Goal: Transaction & Acquisition: Purchase product/service

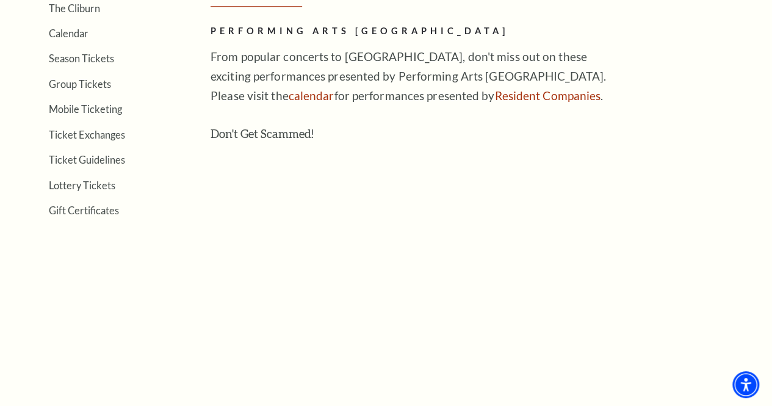
scroll to position [388, 0]
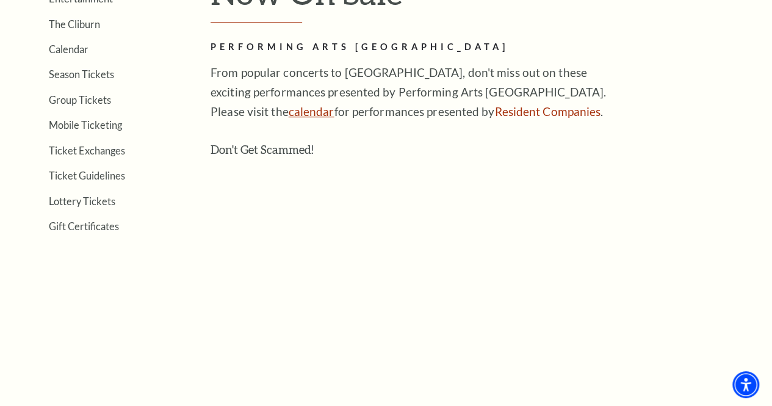
click at [288, 118] on link "calendar" at bounding box center [311, 111] width 46 height 14
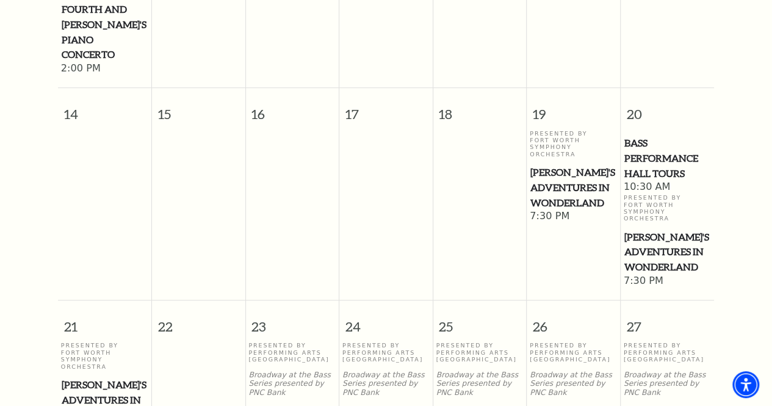
scroll to position [595, 0]
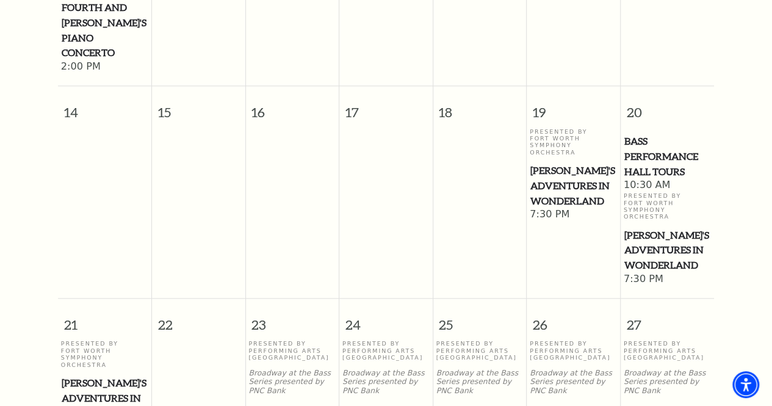
drag, startPoint x: 560, startPoint y: 141, endPoint x: 545, endPoint y: 166, distance: 28.8
click at [545, 166] on span "Alice's Adventures in Wonderland" at bounding box center [573, 185] width 86 height 45
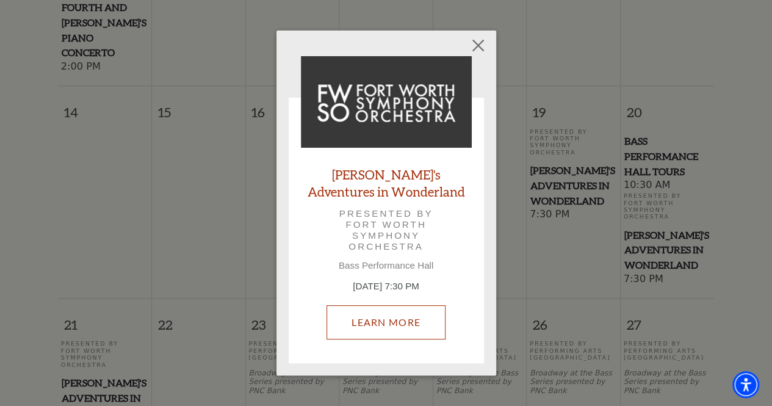
click at [385, 329] on link "Learn More" at bounding box center [385, 322] width 119 height 34
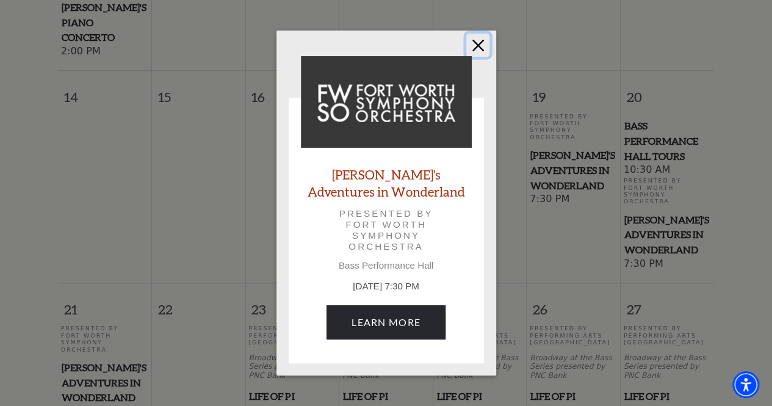
click at [481, 49] on button "Close" at bounding box center [477, 45] width 23 height 23
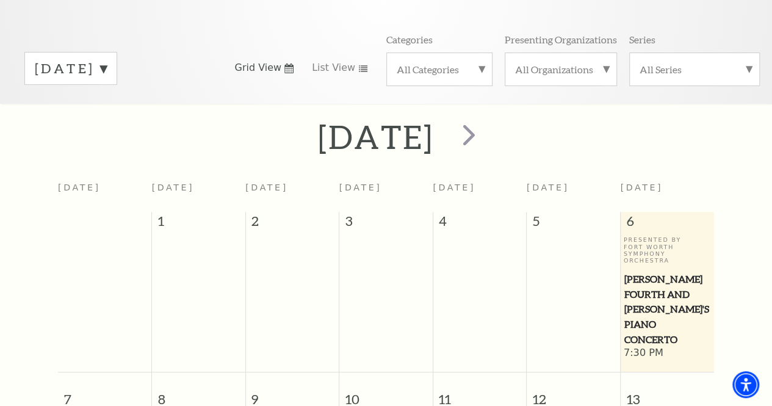
scroll to position [74, 0]
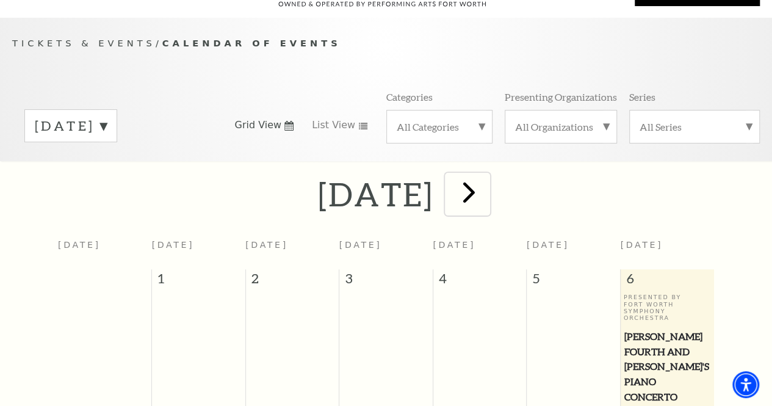
click at [486, 197] on span "next" at bounding box center [468, 191] width 35 height 35
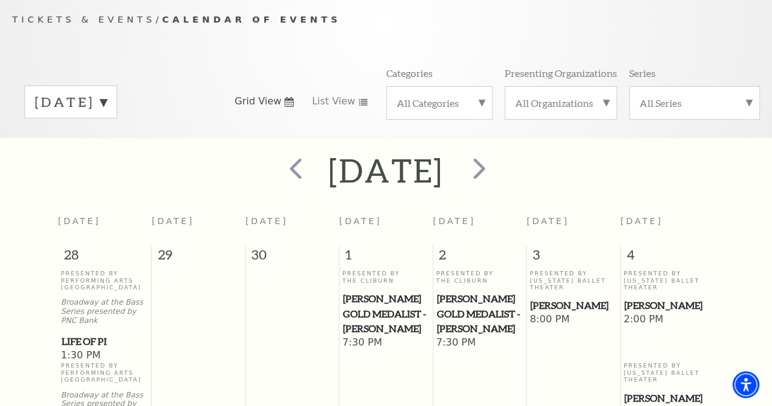
scroll to position [98, 0]
click at [648, 177] on div "October 2025" at bounding box center [386, 170] width 772 height 43
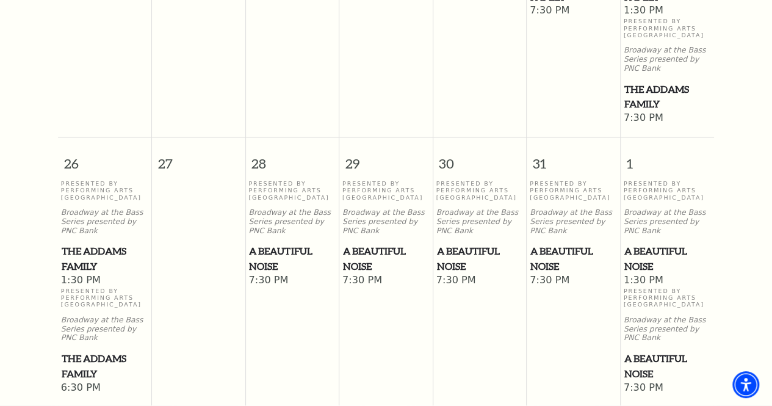
scroll to position [1000, 0]
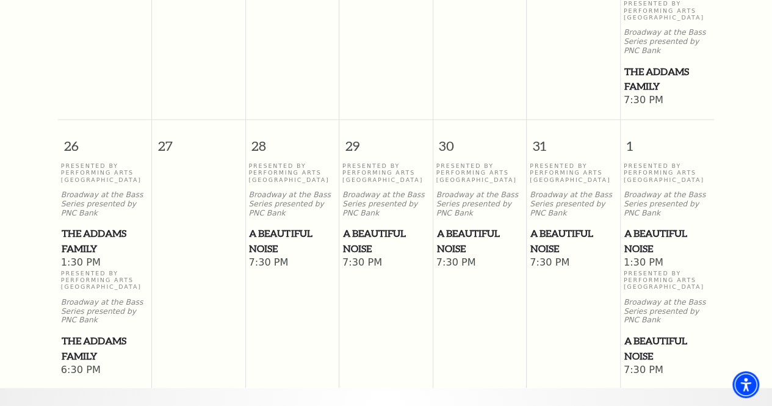
click at [78, 341] on span "The Addams Family" at bounding box center [105, 347] width 87 height 30
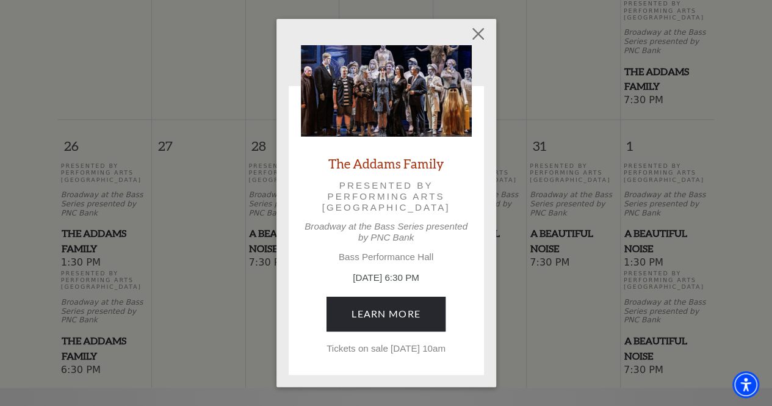
click at [373, 156] on link "The Addams Family" at bounding box center [385, 163] width 115 height 16
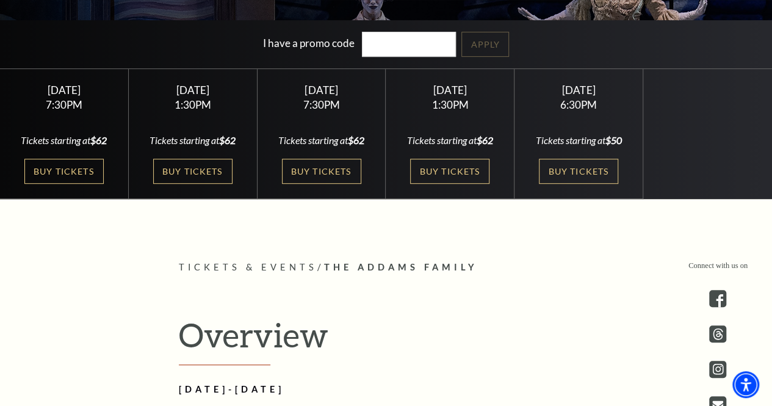
scroll to position [293, 0]
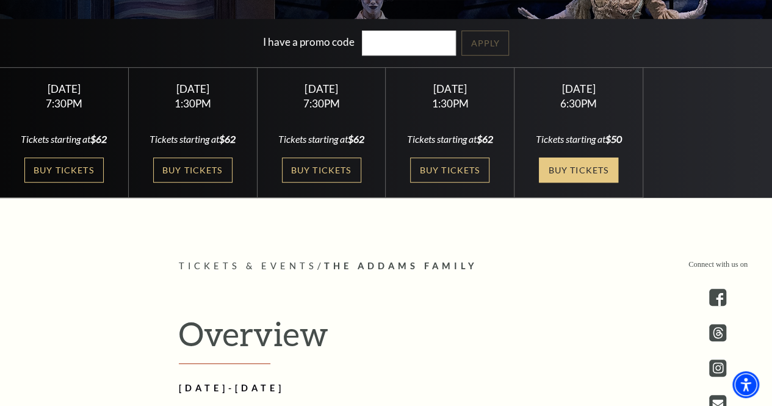
click at [589, 163] on link "Buy Tickets" at bounding box center [578, 169] width 79 height 25
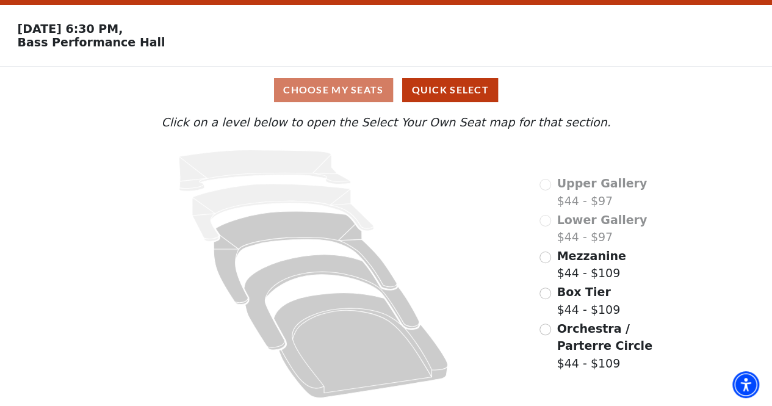
scroll to position [38, 0]
click at [544, 259] on input "Mezzanine$44 - $109\a" at bounding box center [545, 257] width 12 height 12
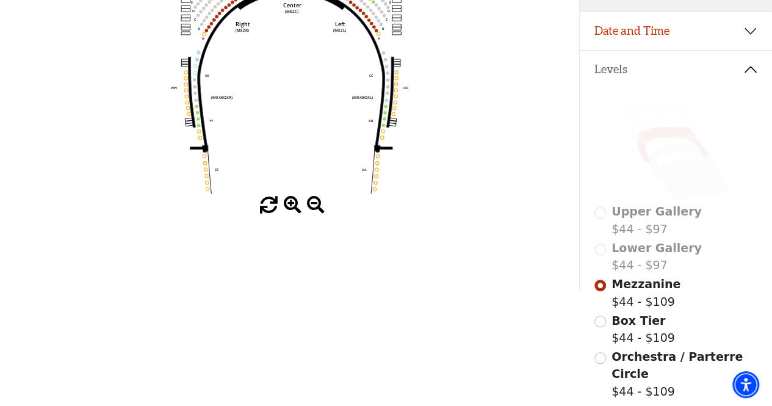
scroll to position [221, 0]
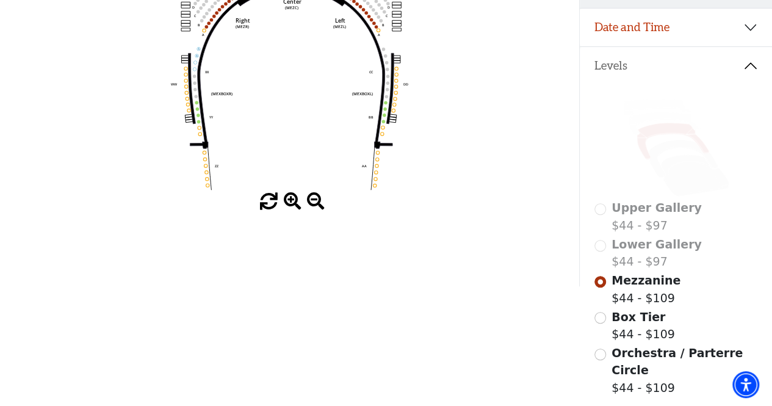
click at [620, 314] on span "Box Tier" at bounding box center [638, 316] width 54 height 13
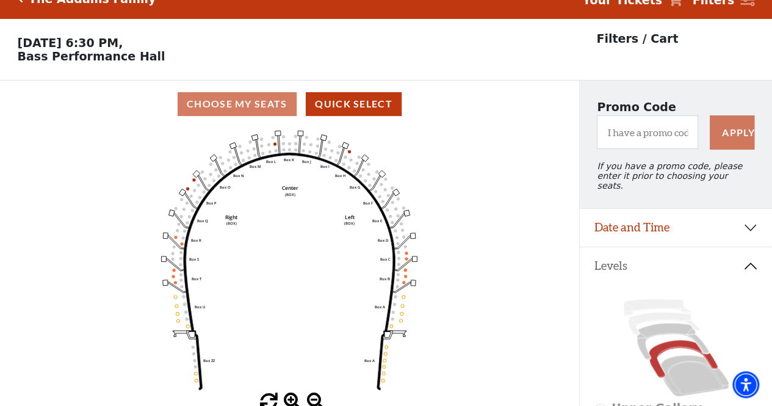
scroll to position [56, 0]
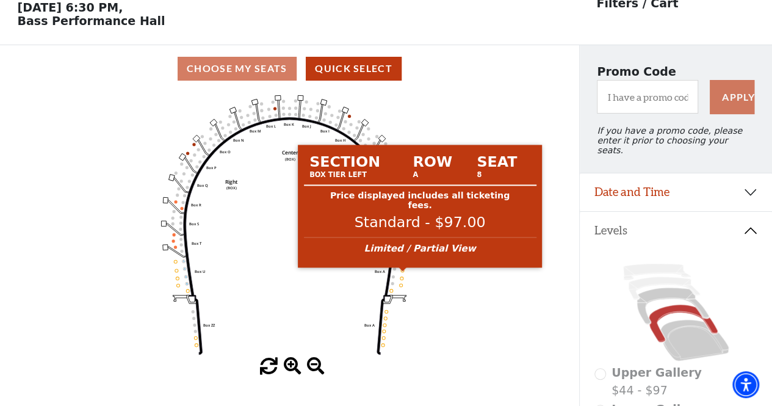
click at [403, 271] on circle at bounding box center [402, 269] width 3 height 3
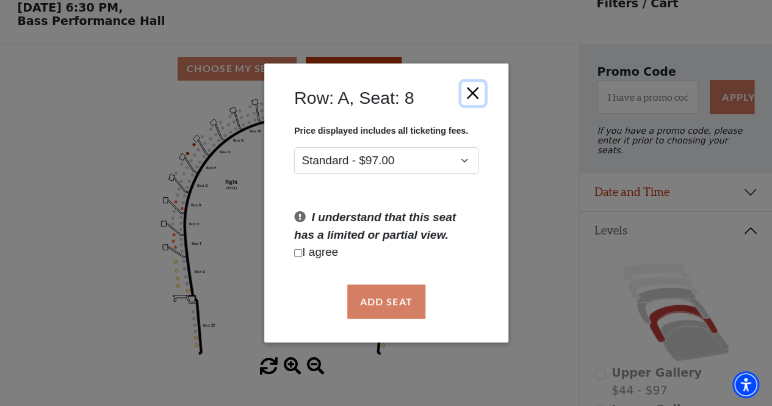
click at [471, 91] on button "Close" at bounding box center [471, 92] width 23 height 23
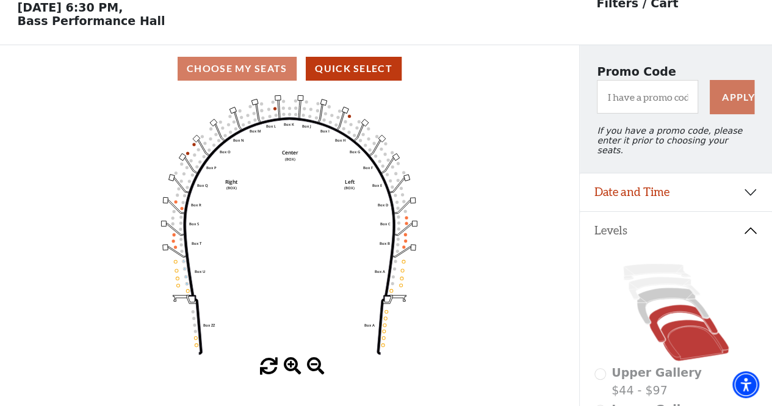
click at [682, 335] on icon at bounding box center [694, 340] width 68 height 41
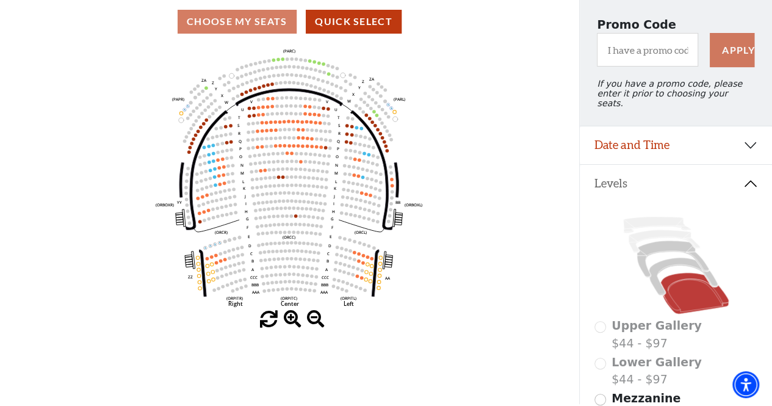
scroll to position [109, 0]
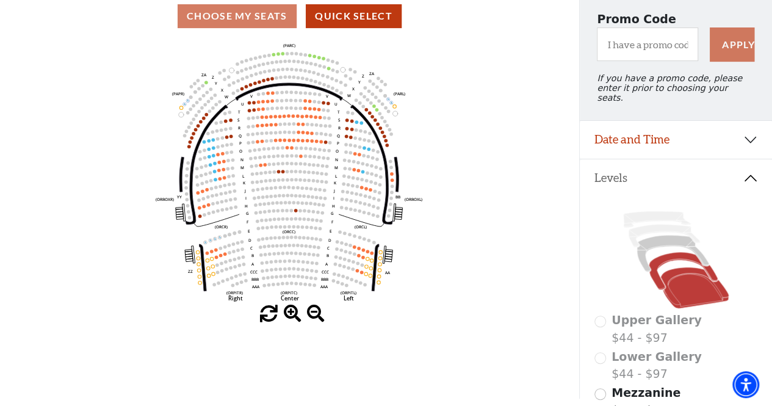
click at [671, 253] on icon at bounding box center [682, 270] width 69 height 37
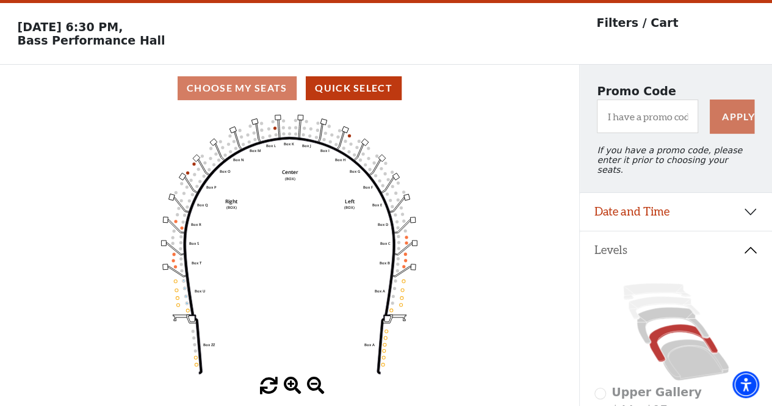
scroll to position [56, 0]
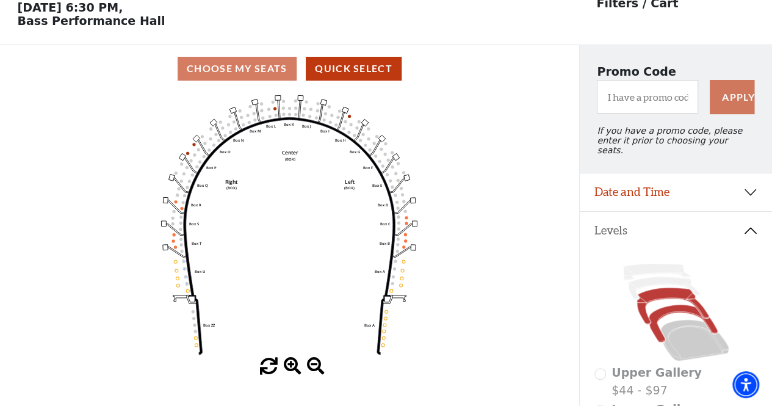
click at [660, 291] on icon at bounding box center [672, 306] width 72 height 37
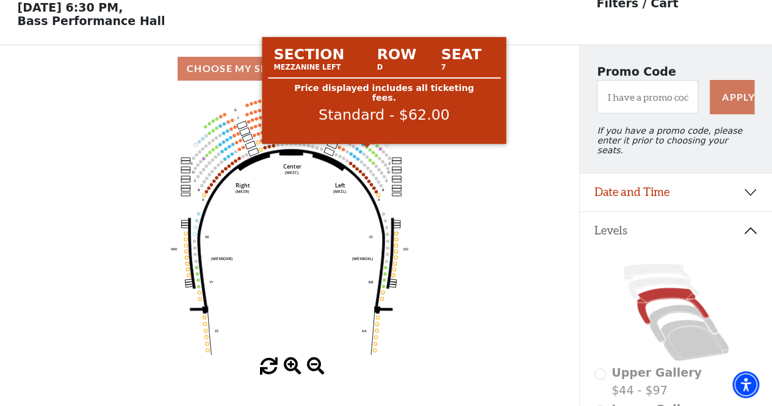
click at [366, 148] on circle at bounding box center [366, 146] width 3 height 3
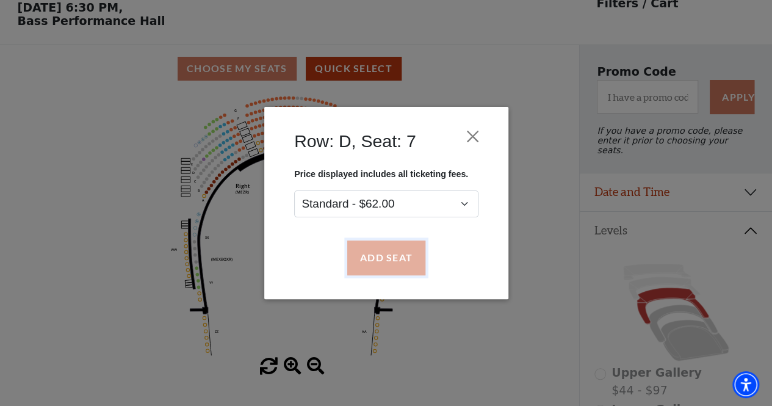
click at [379, 256] on button "Add Seat" at bounding box center [385, 258] width 78 height 34
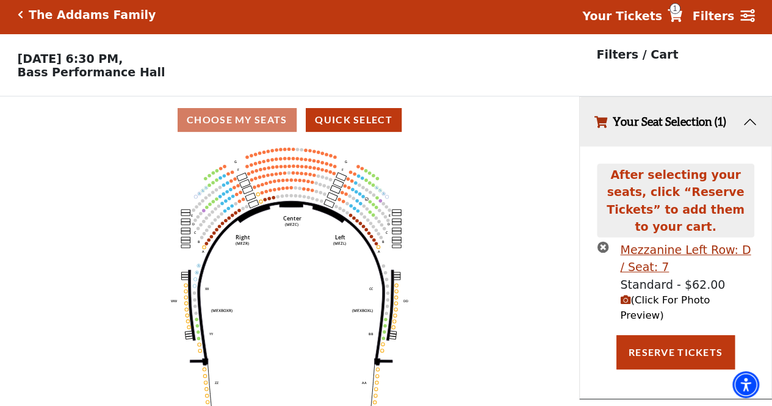
scroll to position [0, 0]
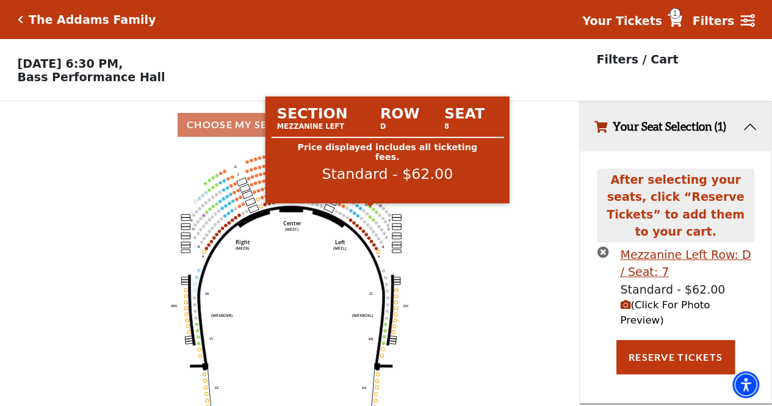
click at [371, 207] on circle at bounding box center [369, 205] width 3 height 3
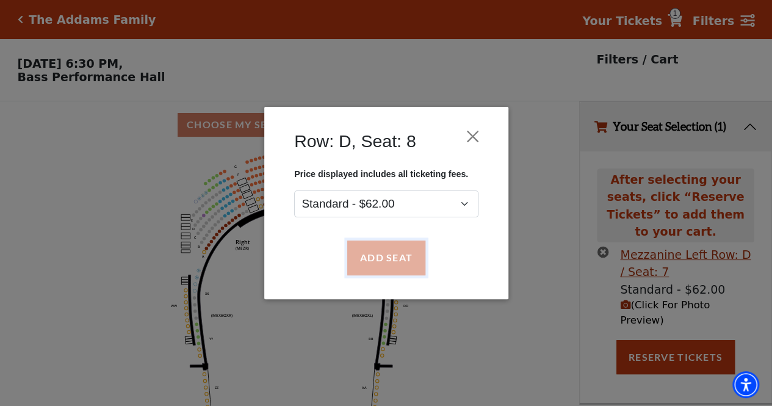
click at [378, 256] on button "Add Seat" at bounding box center [385, 258] width 78 height 34
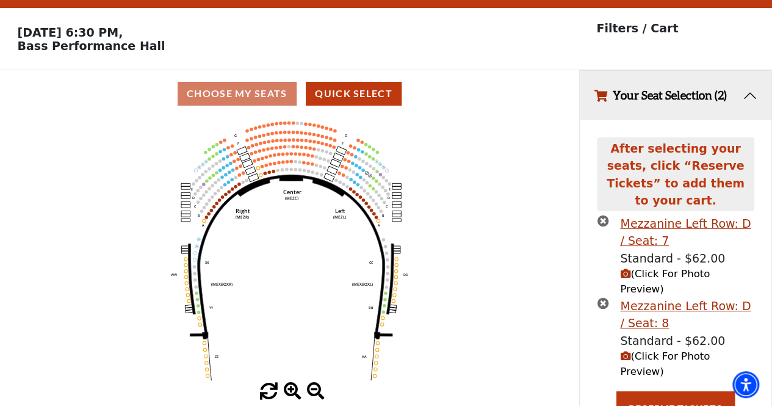
scroll to position [35, 0]
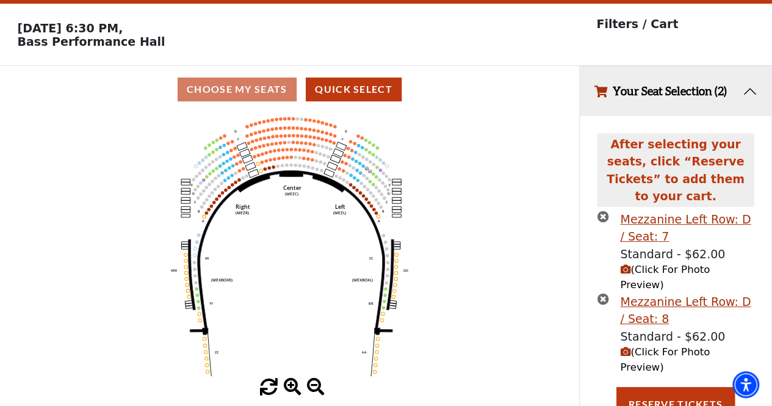
click at [630, 346] on span "(Click For Photo Preview)" at bounding box center [665, 359] width 90 height 27
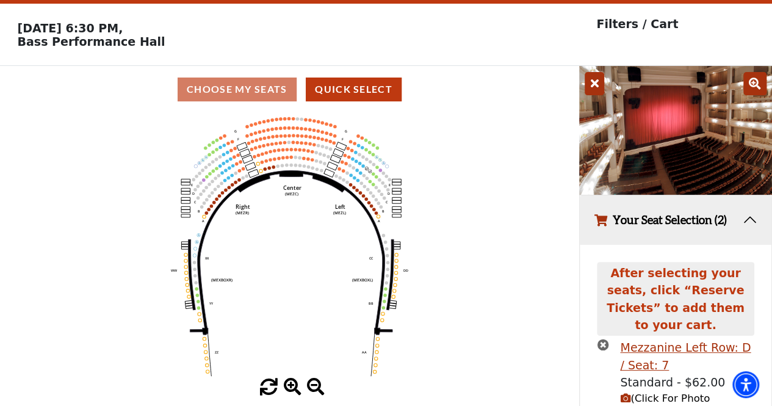
click at [595, 90] on icon at bounding box center [594, 83] width 20 height 23
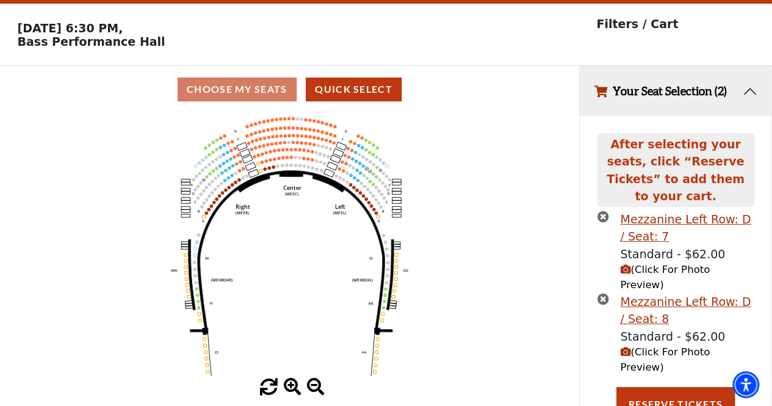
click at [504, 243] on icon "Center (MEZC) Right (MEZR) Left (MEZL) (MEXBOXR) (MEXBOXL) XX WW CC DD YY BB ZZ…" at bounding box center [289, 245] width 521 height 265
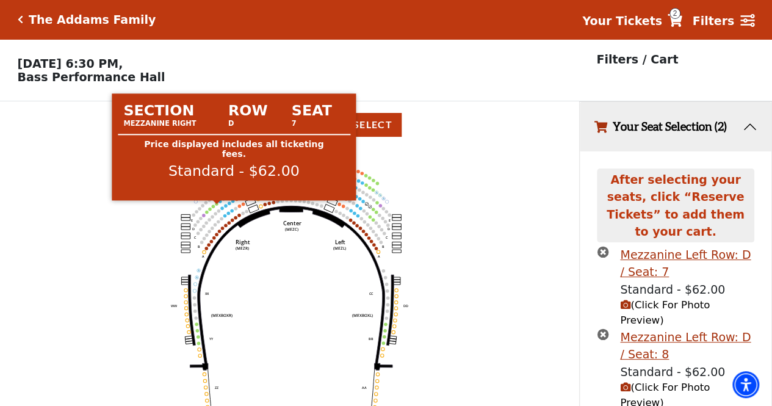
click at [217, 205] on circle at bounding box center [216, 203] width 3 height 3
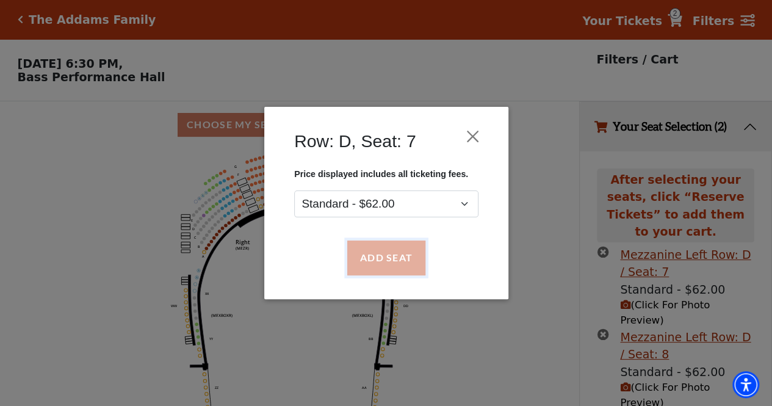
click at [360, 253] on button "Add Seat" at bounding box center [385, 258] width 78 height 34
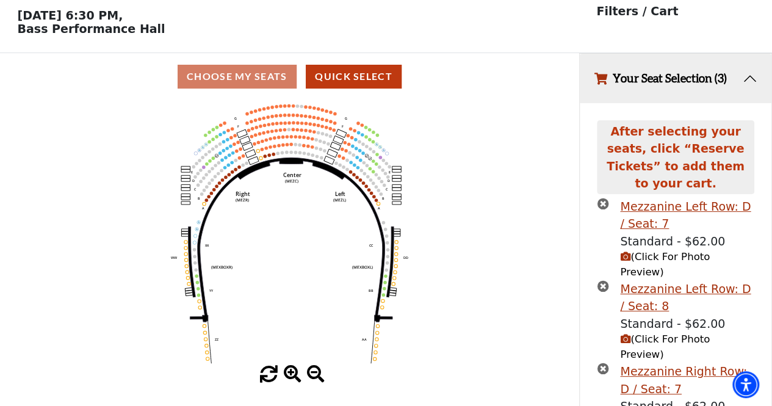
scroll to position [73, 0]
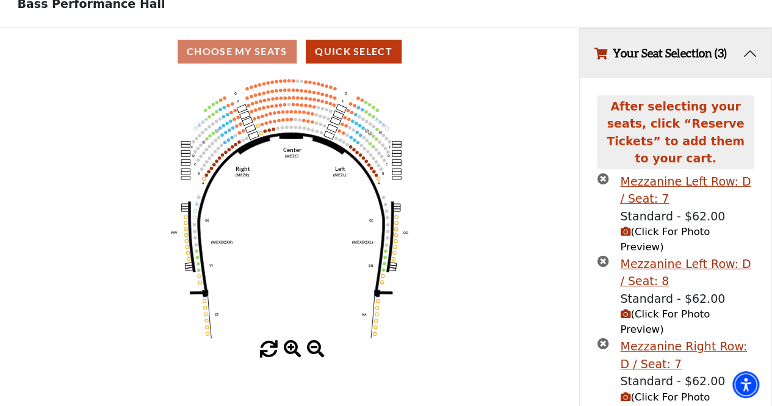
click at [629, 391] on span "(Click For Photo Preview)" at bounding box center [665, 404] width 90 height 27
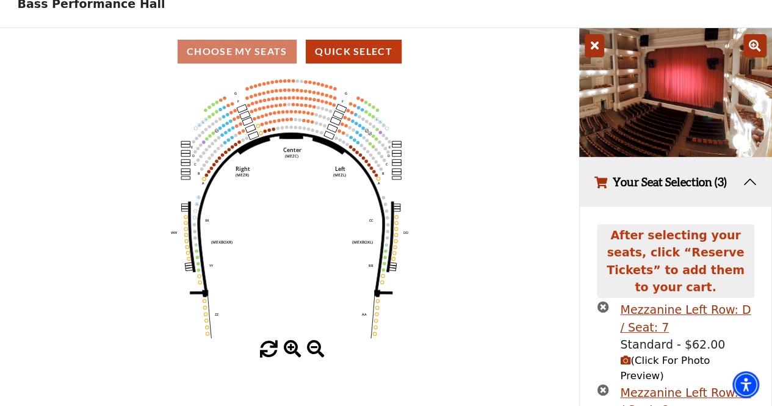
click at [753, 51] on icon at bounding box center [754, 45] width 23 height 23
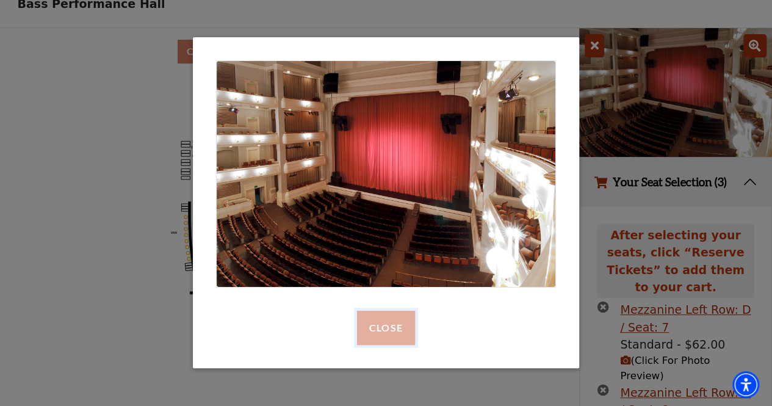
click at [374, 337] on button "Close" at bounding box center [386, 327] width 58 height 34
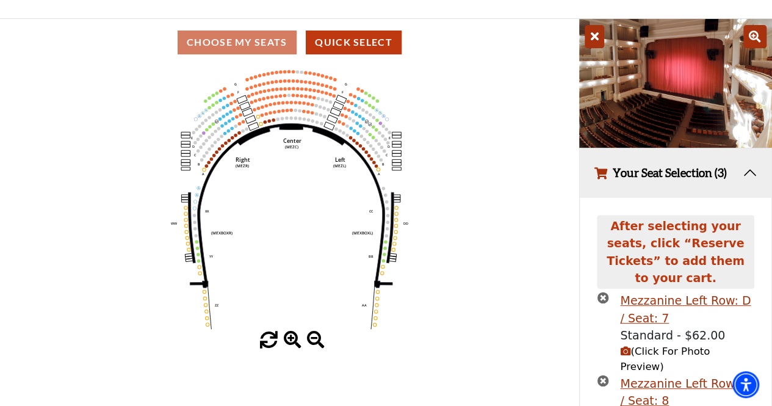
scroll to position [0, 0]
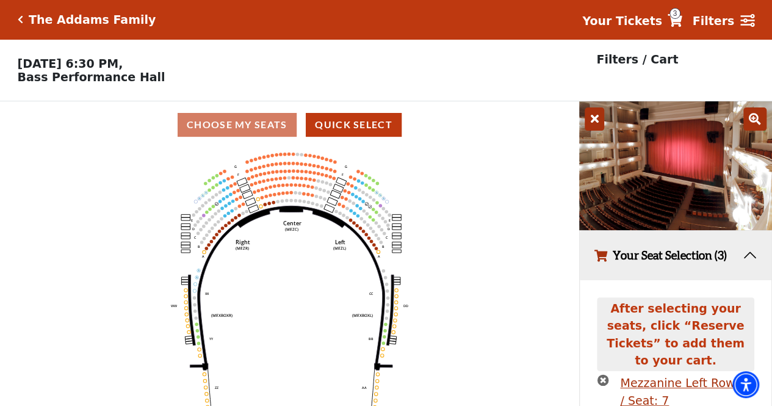
click at [20, 20] on icon "Click here to go back to filters" at bounding box center [20, 19] width 5 height 9
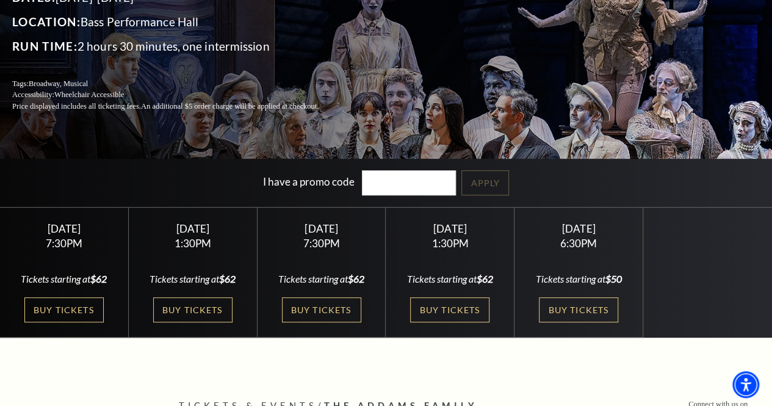
scroll to position [156, 0]
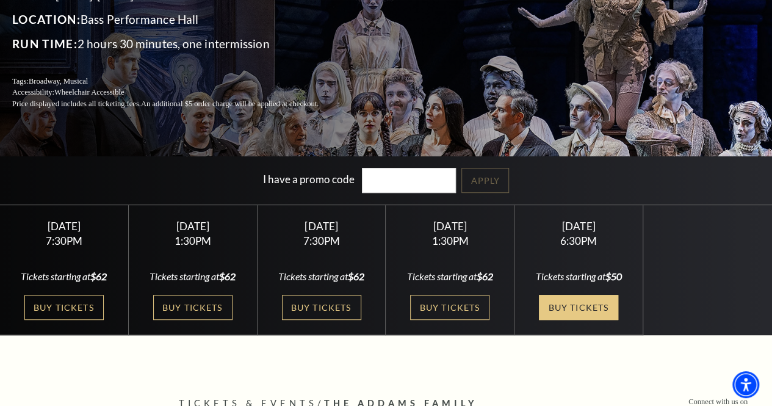
click at [562, 304] on link "Buy Tickets" at bounding box center [578, 307] width 79 height 25
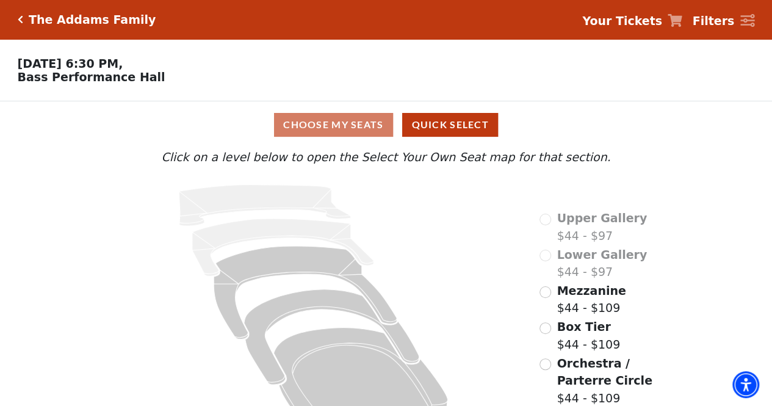
scroll to position [38, 0]
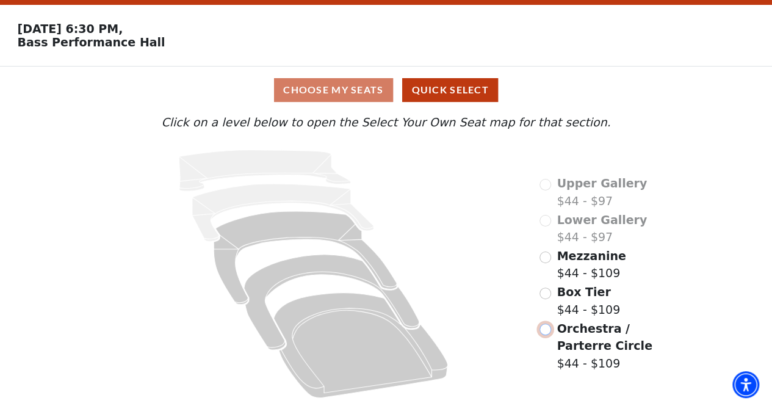
click at [549, 332] on input "Orchestra / Parterre Circle$44 - $109\a" at bounding box center [545, 329] width 12 height 12
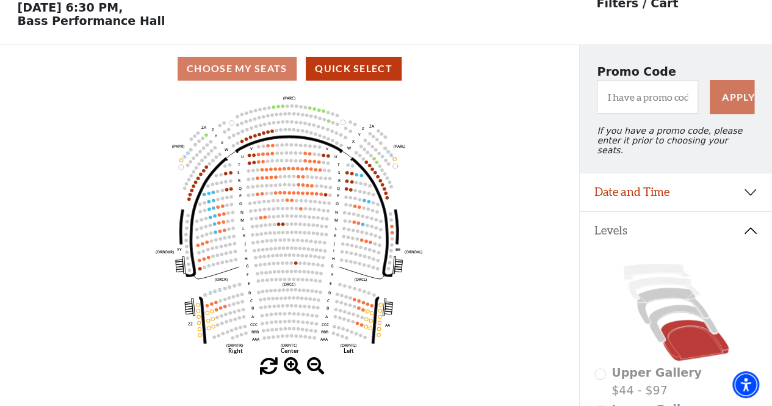
scroll to position [56, 0]
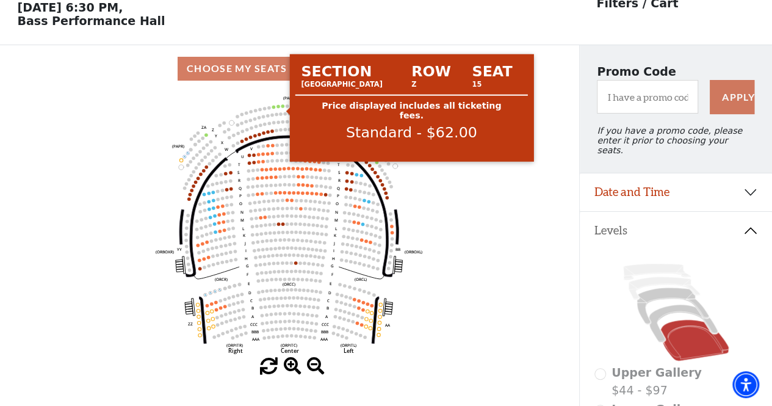
click at [282, 107] on circle at bounding box center [282, 105] width 3 height 3
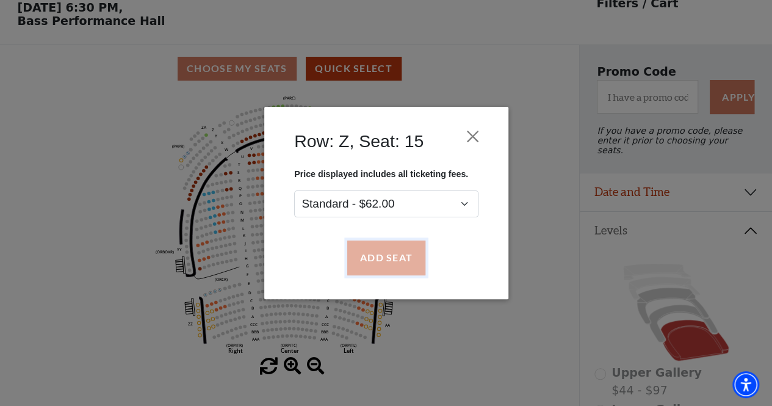
click at [383, 259] on button "Add Seat" at bounding box center [385, 258] width 78 height 34
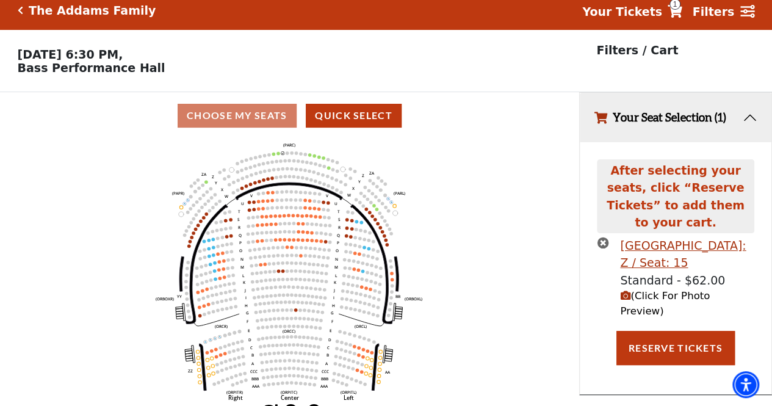
scroll to position [0, 0]
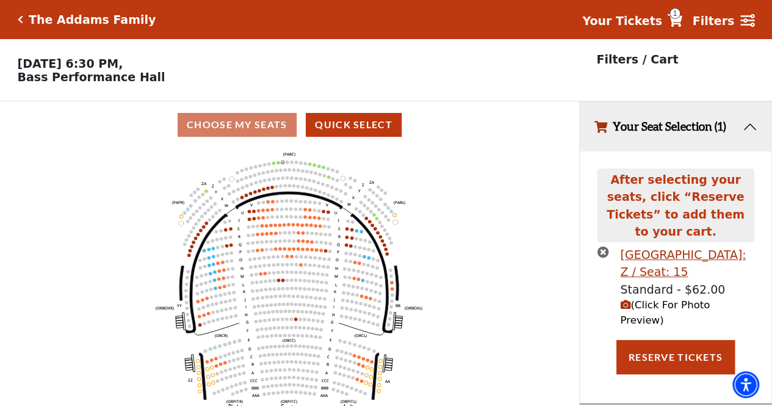
click at [626, 299] on icon "(Click For Photo Preview)" at bounding box center [625, 304] width 10 height 10
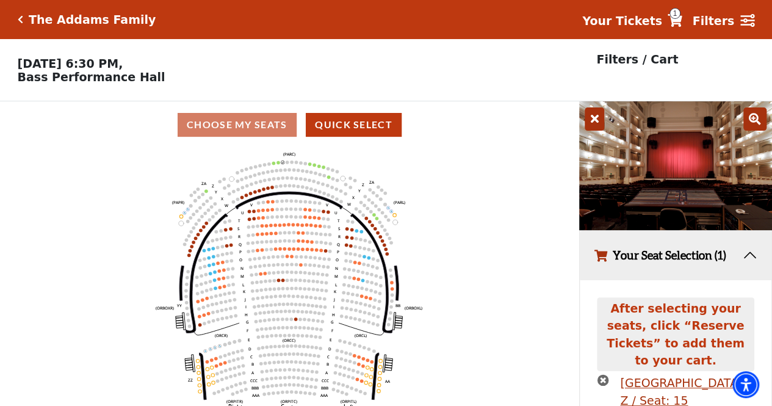
click at [701, 172] on img at bounding box center [675, 165] width 193 height 129
click at [755, 118] on icon at bounding box center [754, 118] width 23 height 23
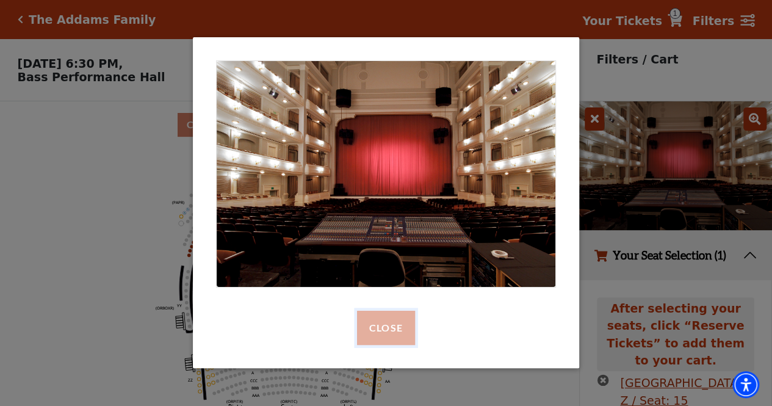
click at [387, 336] on button "Close" at bounding box center [386, 327] width 58 height 34
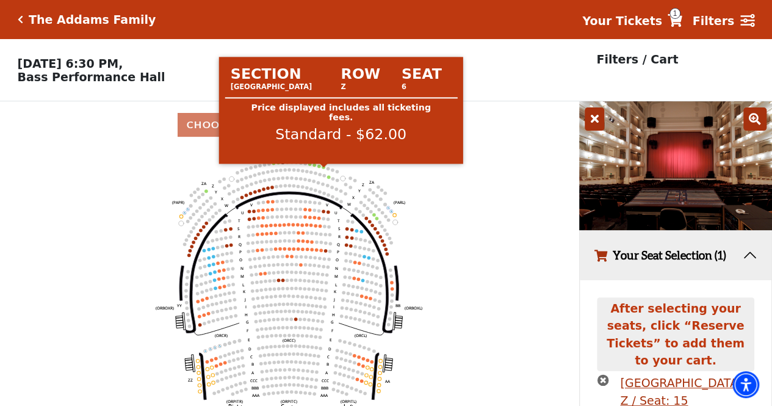
click at [323, 168] on circle at bounding box center [323, 166] width 3 height 3
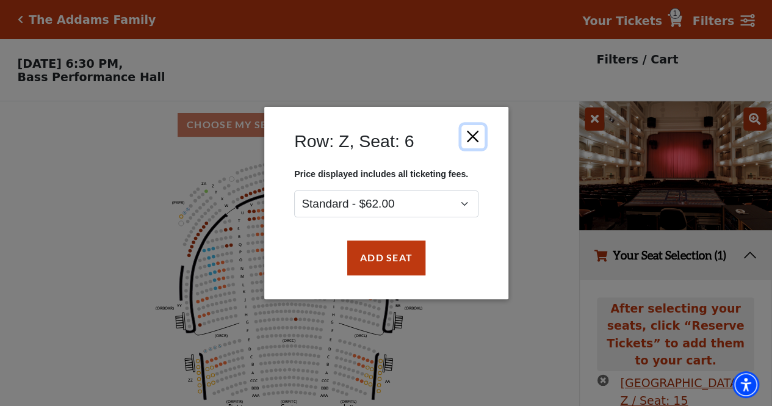
click at [473, 134] on button "Close" at bounding box center [471, 136] width 23 height 23
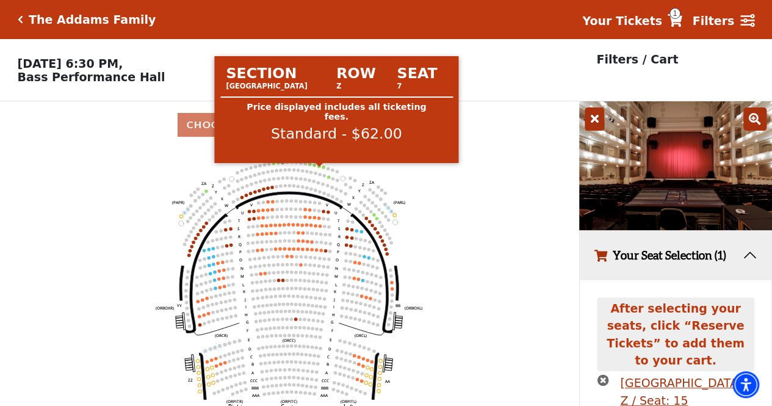
click at [320, 167] on circle at bounding box center [318, 165] width 3 height 3
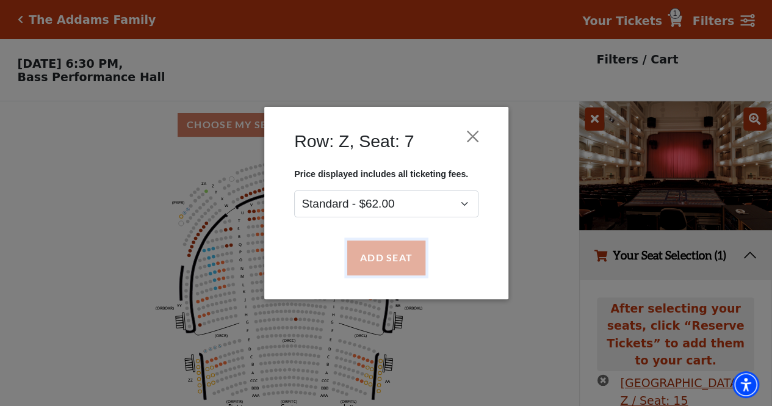
click at [370, 262] on button "Add Seat" at bounding box center [385, 258] width 78 height 34
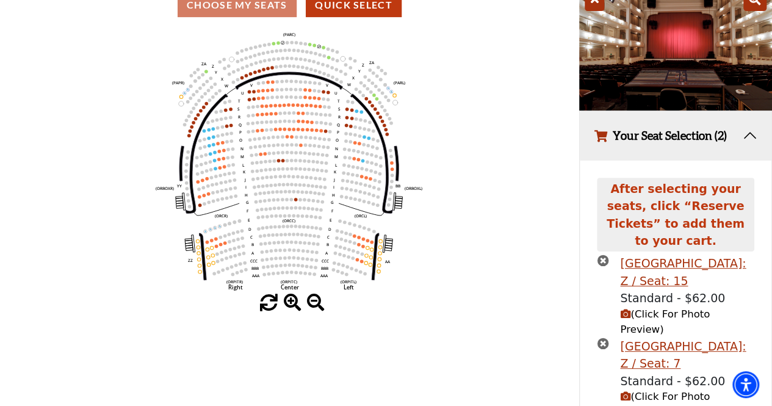
scroll to position [134, 0]
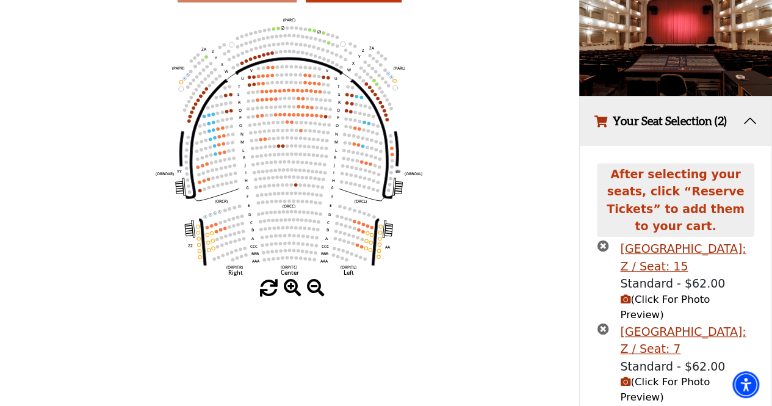
click at [643, 376] on span "(Click For Photo Preview)" at bounding box center [665, 389] width 90 height 27
click at [625, 376] on icon "(Click For Photo Preview)" at bounding box center [625, 381] width 10 height 10
click at [646, 376] on span "(Click For Photo Preview)" at bounding box center [665, 389] width 90 height 27
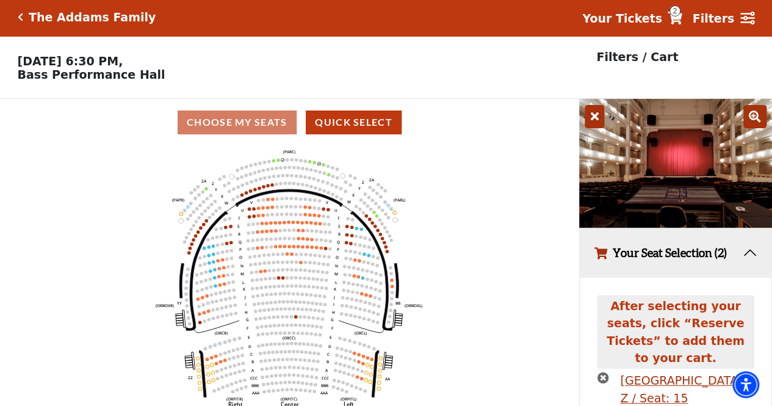
scroll to position [2, 0]
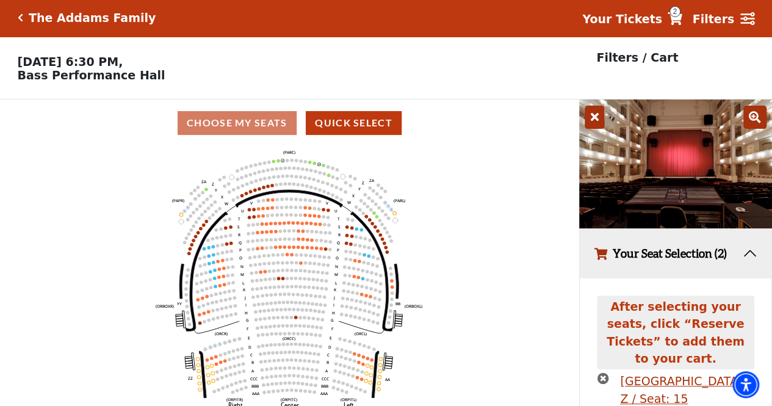
click at [599, 116] on icon at bounding box center [594, 117] width 20 height 23
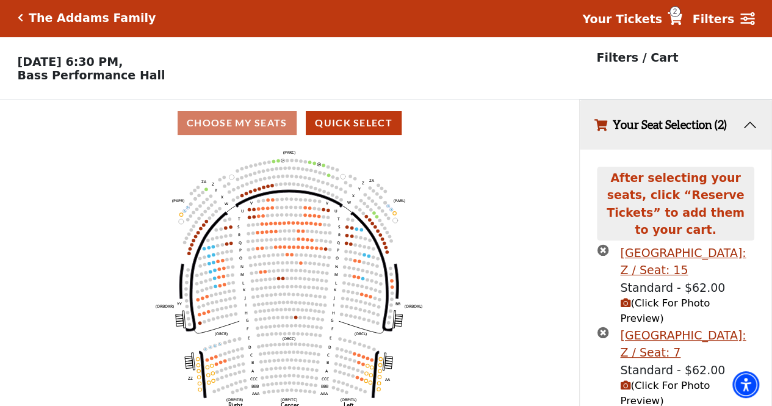
click at [642, 379] on span "(Click For Photo Preview)" at bounding box center [665, 392] width 90 height 27
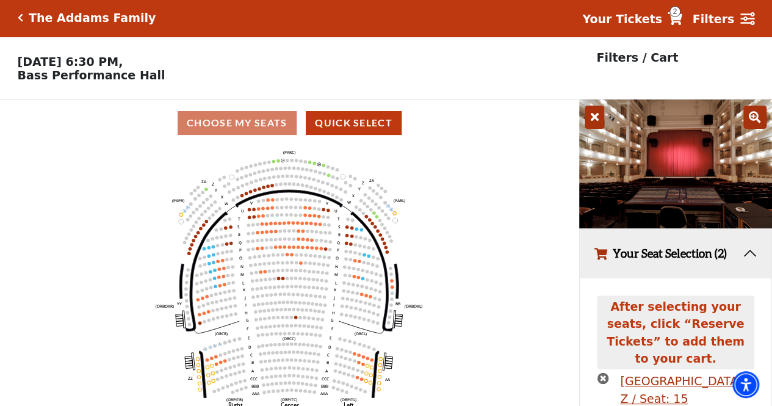
click at [757, 118] on icon at bounding box center [754, 117] width 23 height 23
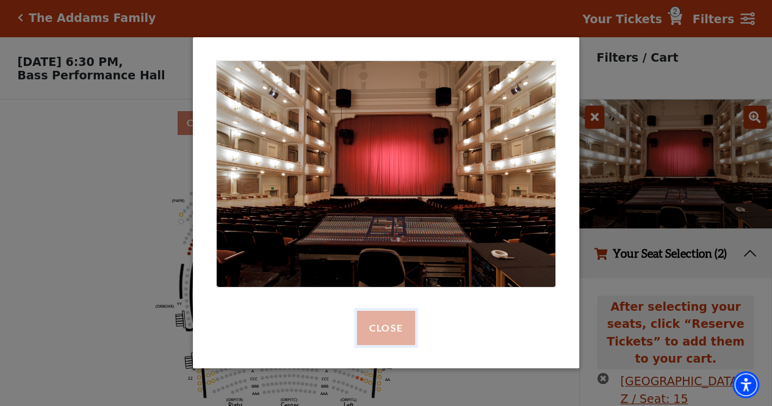
click at [392, 323] on button "Close" at bounding box center [386, 327] width 58 height 34
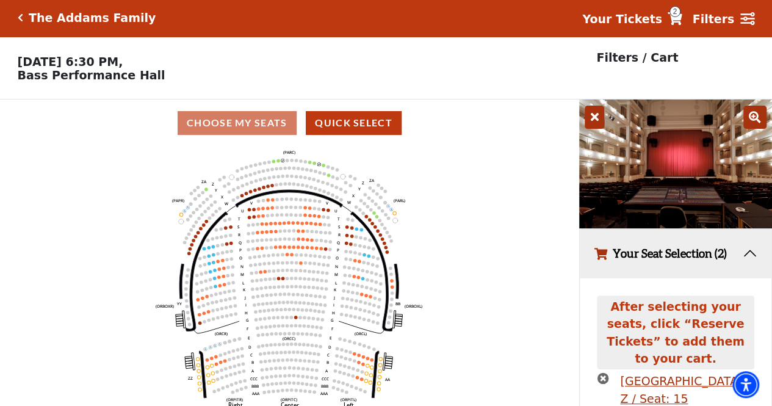
click at [593, 121] on icon at bounding box center [594, 117] width 20 height 23
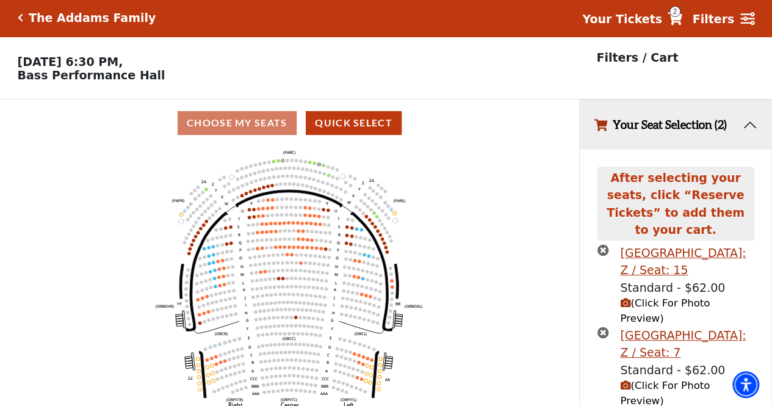
click at [651, 56] on p "Filters / Cart" at bounding box center [637, 58] width 82 height 18
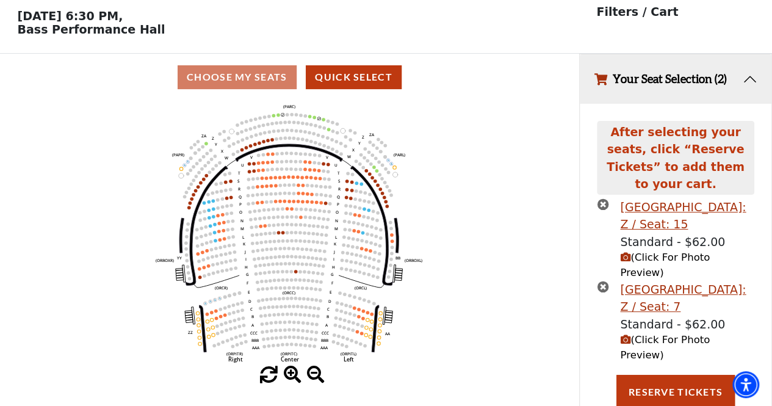
scroll to position [45, 0]
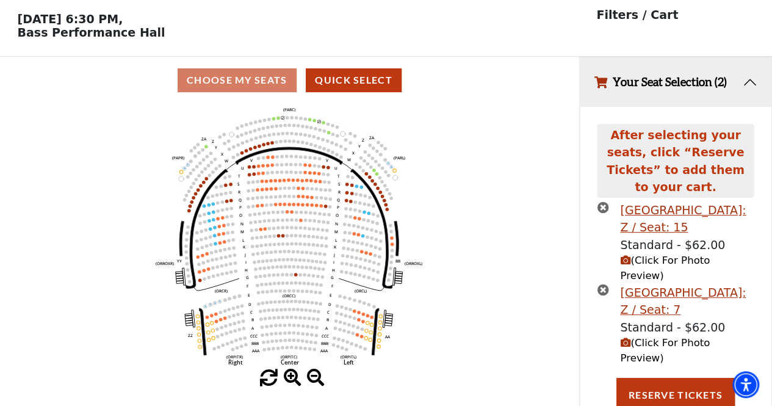
drag, startPoint x: 739, startPoint y: 77, endPoint x: 749, endPoint y: 82, distance: 11.7
click at [746, 81] on button "Your Seat Selection (2)" at bounding box center [675, 81] width 192 height 49
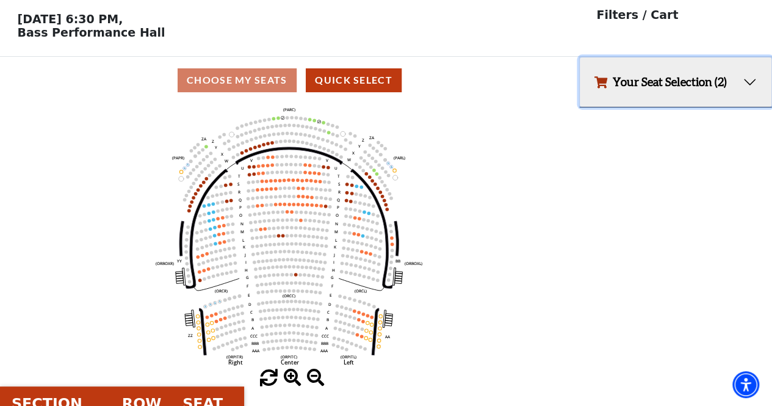
scroll to position [0, 0]
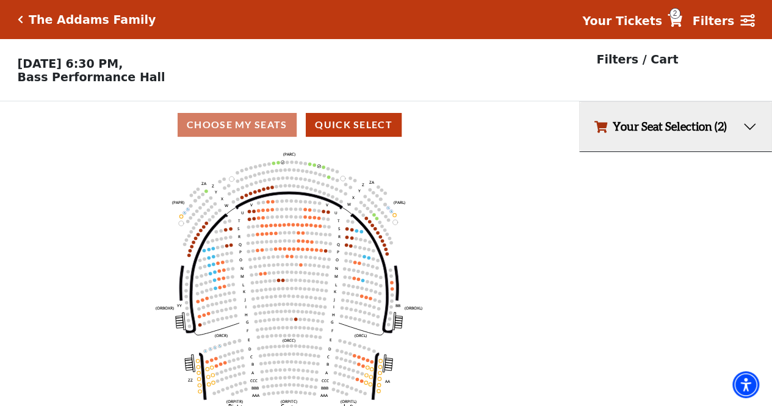
click at [20, 20] on icon "Click here to go back to filters" at bounding box center [20, 19] width 5 height 9
click at [682, 20] on icon at bounding box center [674, 20] width 15 height 13
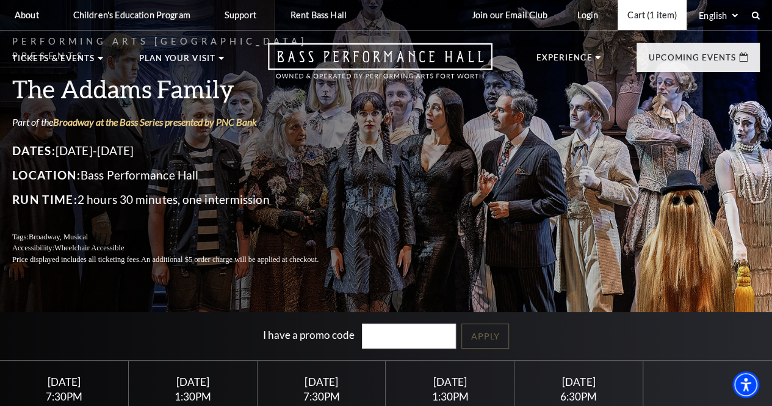
click at [641, 16] on link "Cart (1 item)" at bounding box center [651, 15] width 69 height 30
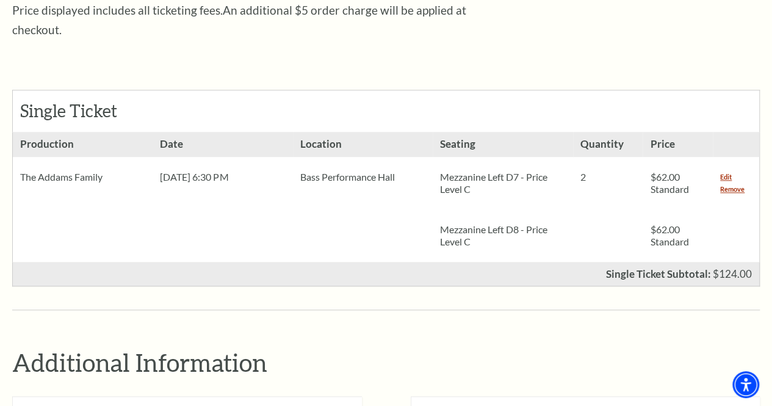
scroll to position [494, 0]
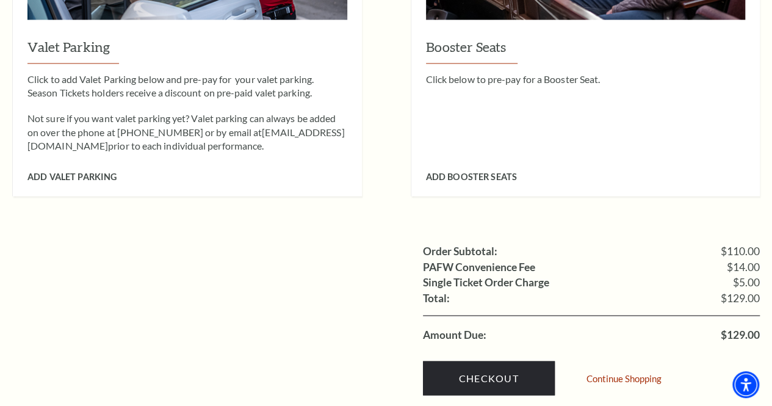
scroll to position [1050, 0]
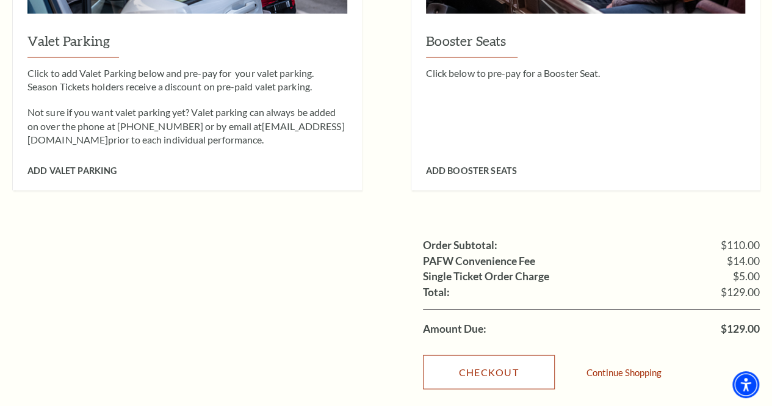
click at [509, 356] on link "Checkout" at bounding box center [489, 371] width 132 height 34
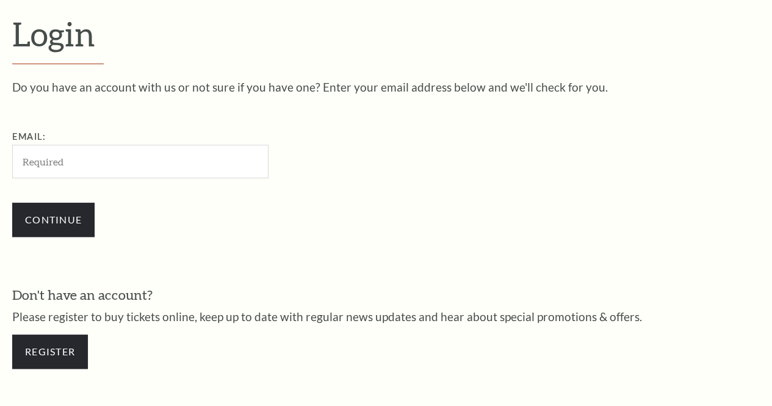
scroll to position [329, 0]
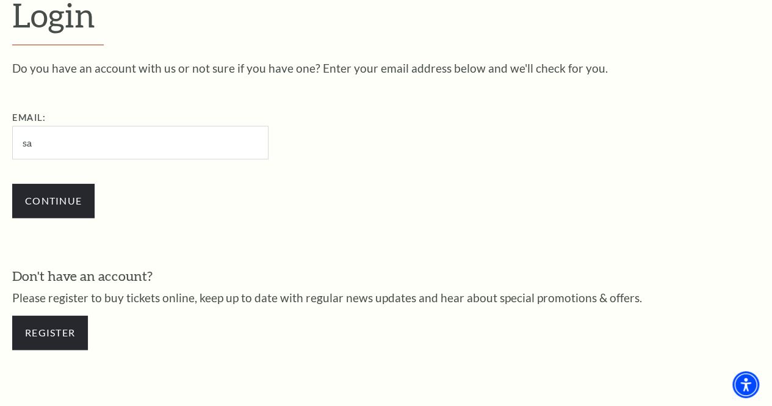
type input "[EMAIL_ADDRESS][DOMAIN_NAME]"
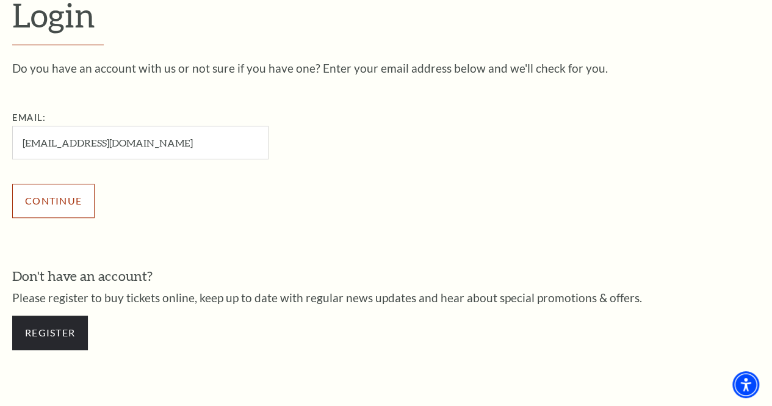
click at [64, 213] on input "Continue" at bounding box center [53, 201] width 82 height 34
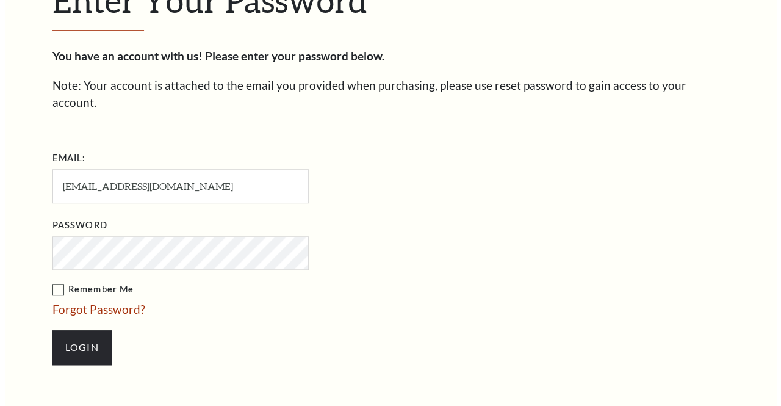
scroll to position [342, 0]
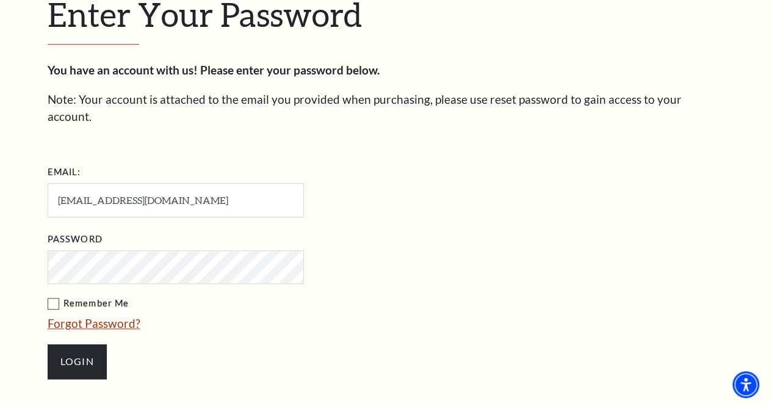
click at [104, 316] on link "Forgot Password?" at bounding box center [94, 323] width 93 height 14
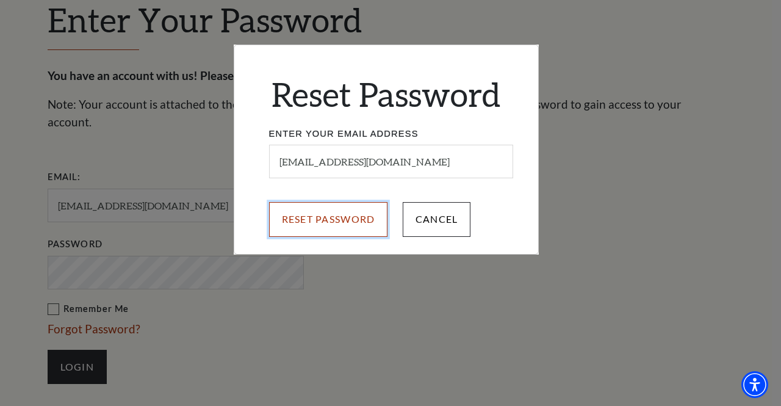
click at [307, 220] on input "Reset Password" at bounding box center [328, 219] width 119 height 34
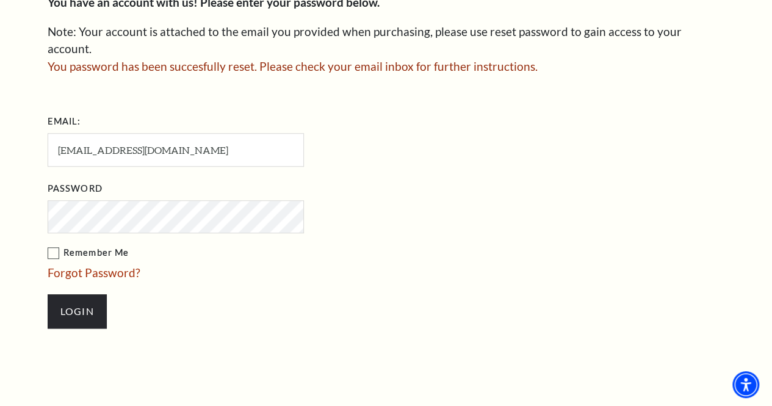
click at [545, 120] on form "Email: [EMAIL_ADDRESS][DOMAIN_NAME] Password Remember Me Forgot Password? Login" at bounding box center [386, 226] width 677 height 229
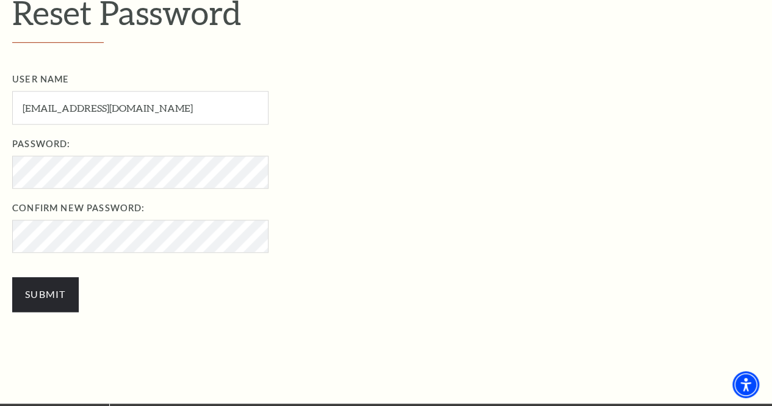
scroll to position [390, 0]
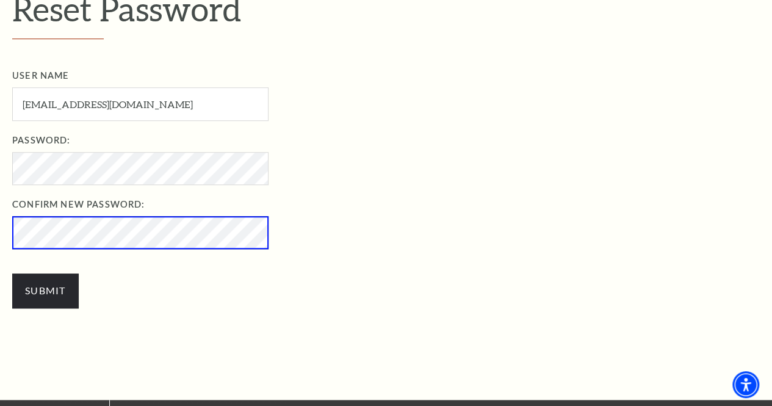
click at [12, 273] on input "Submit" at bounding box center [45, 290] width 66 height 34
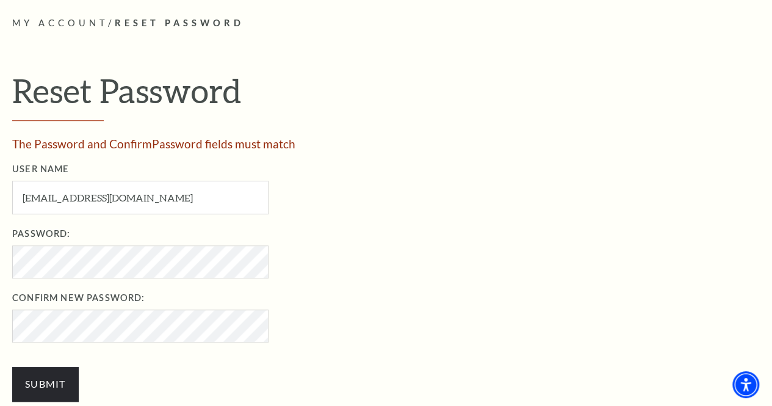
scroll to position [342, 0]
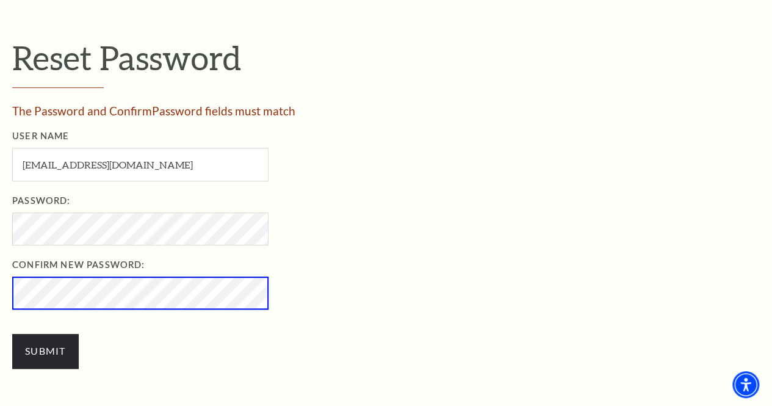
click at [12, 334] on input "Submit" at bounding box center [45, 351] width 66 height 34
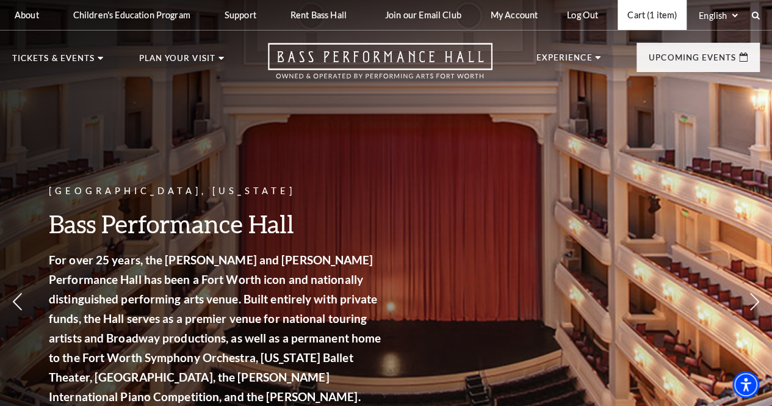
click at [649, 16] on link "Cart (1 item)" at bounding box center [651, 15] width 69 height 30
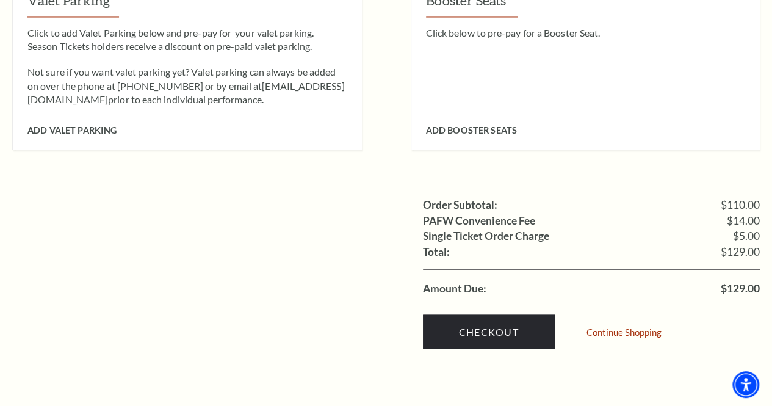
scroll to position [1100, 0]
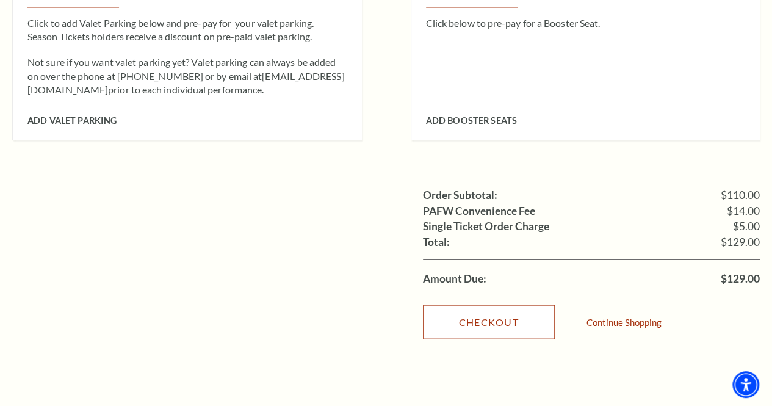
click at [489, 304] on link "Checkout" at bounding box center [489, 321] width 132 height 34
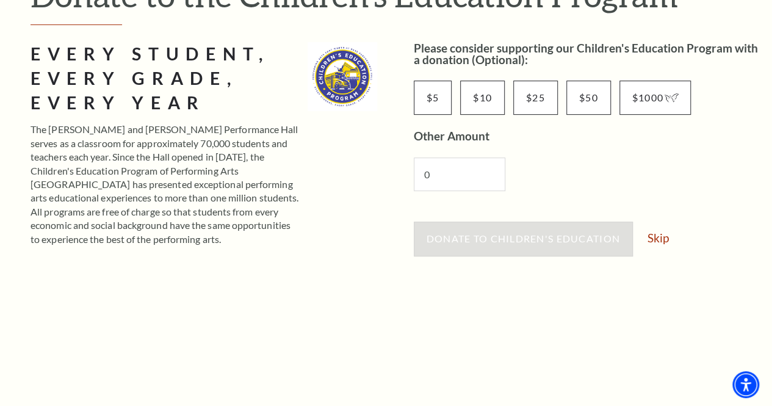
scroll to position [171, 0]
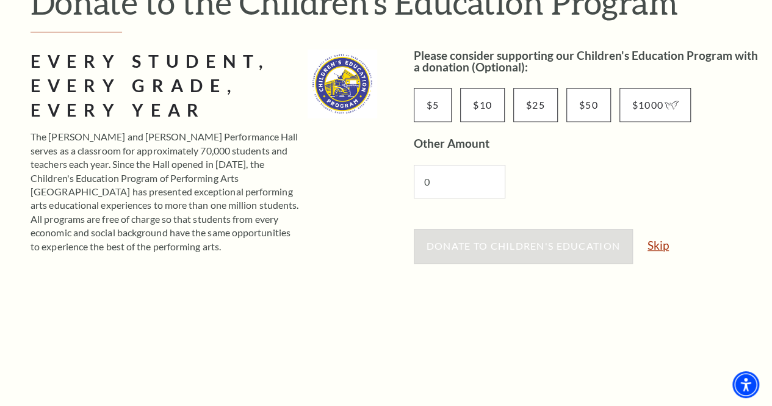
click at [665, 248] on link "Skip" at bounding box center [657, 245] width 21 height 12
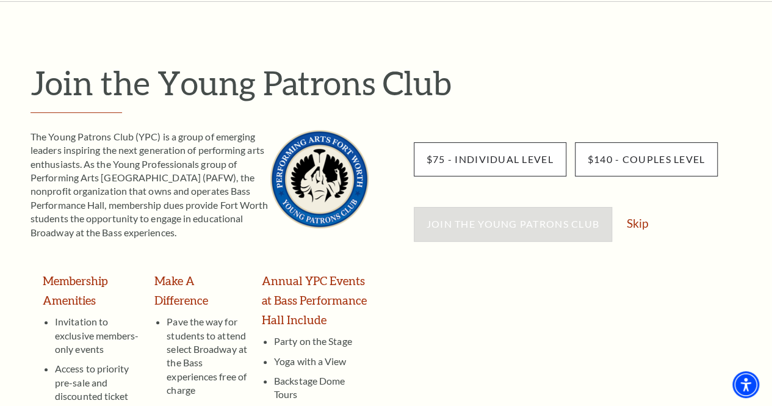
scroll to position [73, 0]
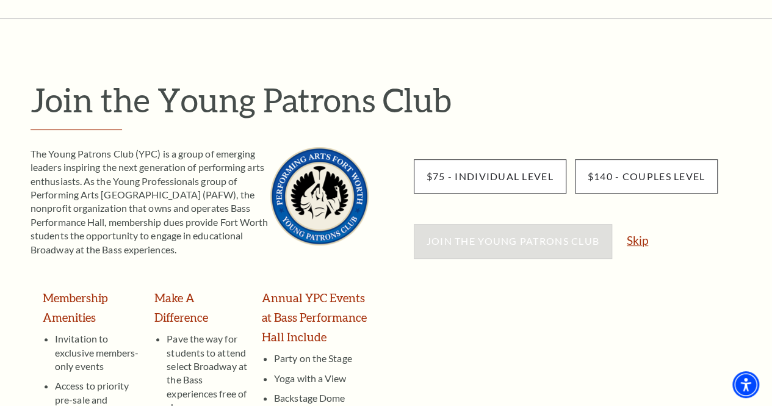
click at [635, 238] on link "Skip" at bounding box center [636, 240] width 21 height 12
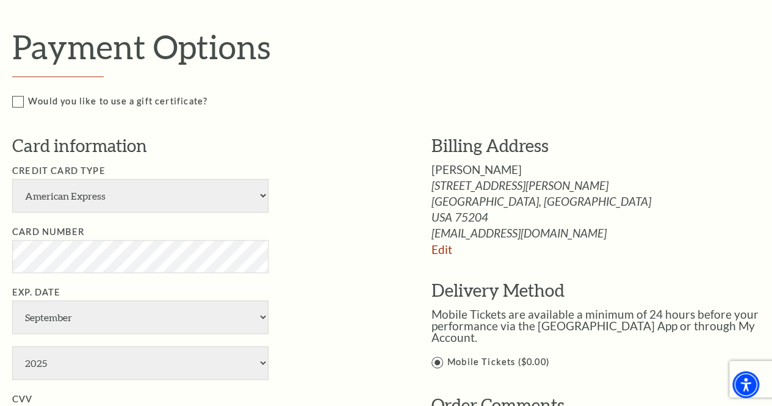
scroll to position [659, 0]
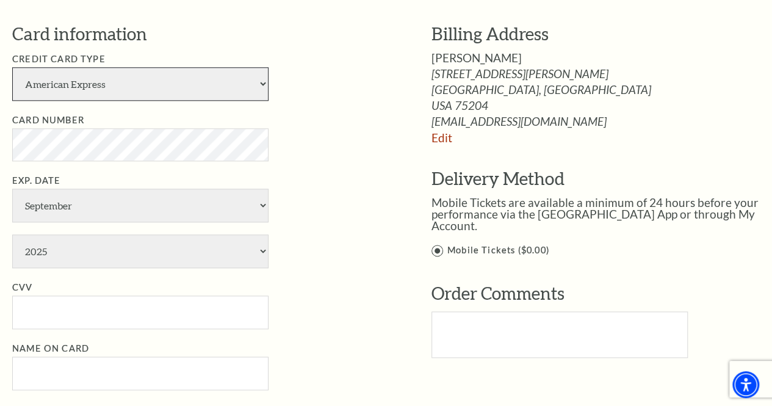
click at [183, 85] on select "American Express Visa Master Card Discover" at bounding box center [140, 84] width 256 height 34
select select "24"
click at [12, 67] on select "American Express Visa Master Card Discover" at bounding box center [140, 84] width 256 height 34
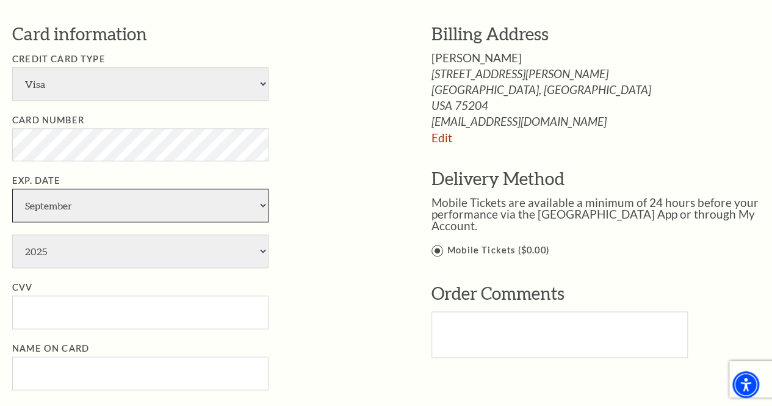
click at [138, 209] on select "January February March April May June July August September October November De…" at bounding box center [140, 205] width 256 height 34
select select "4"
click at [12, 188] on select "January February March April May June July August September October November De…" at bounding box center [140, 205] width 256 height 34
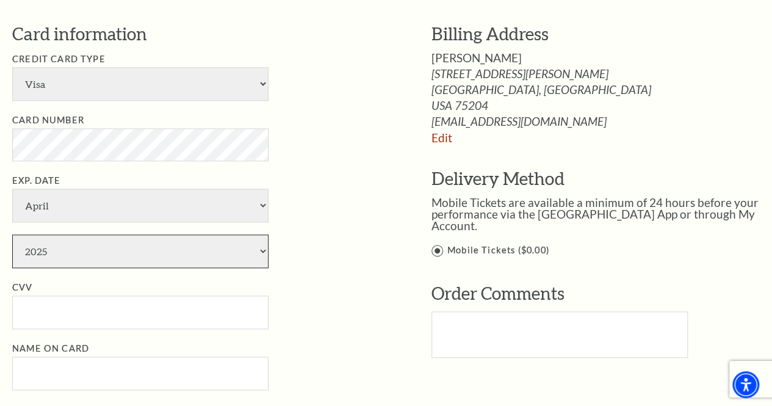
click at [71, 245] on select "2025 2026 2027 2028 2029 2030 2031 2032 2033 2034" at bounding box center [140, 251] width 256 height 34
select select "2030"
click at [12, 234] on select "2025 2026 2027 2028 2029 2030 2031 2032 2033 2034" at bounding box center [140, 251] width 256 height 34
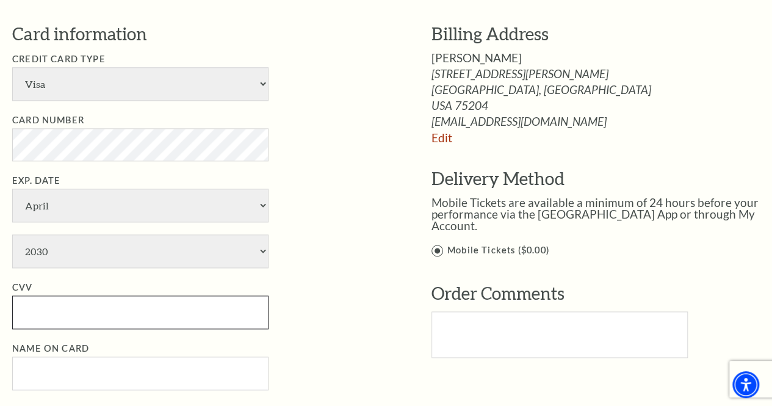
click at [62, 312] on input "CVV" at bounding box center [140, 312] width 256 height 34
type input "741"
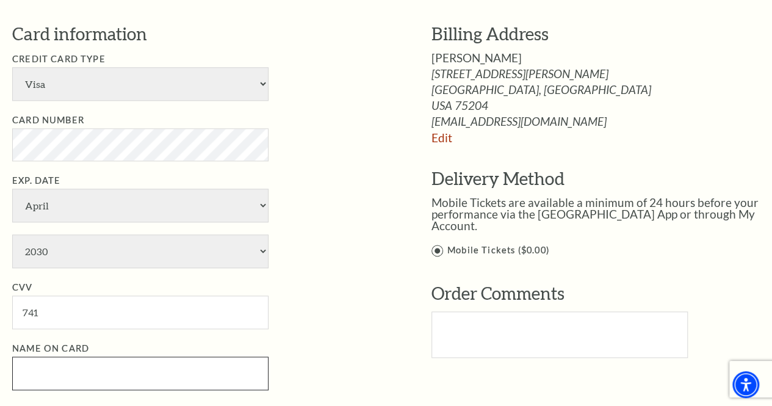
click at [98, 372] on input "Name on Card" at bounding box center [140, 373] width 256 height 34
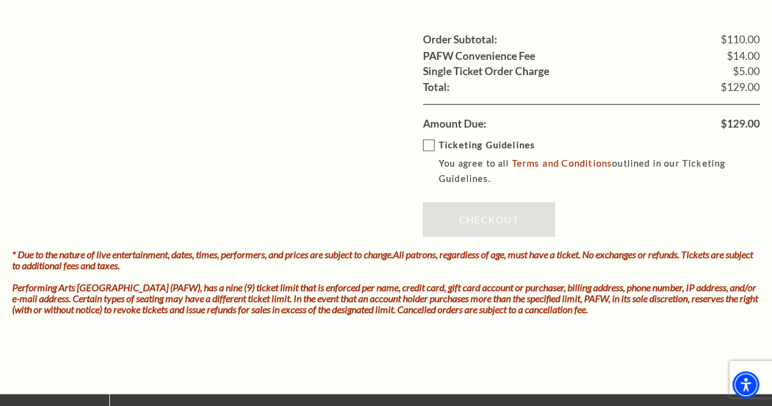
scroll to position [1100, 0]
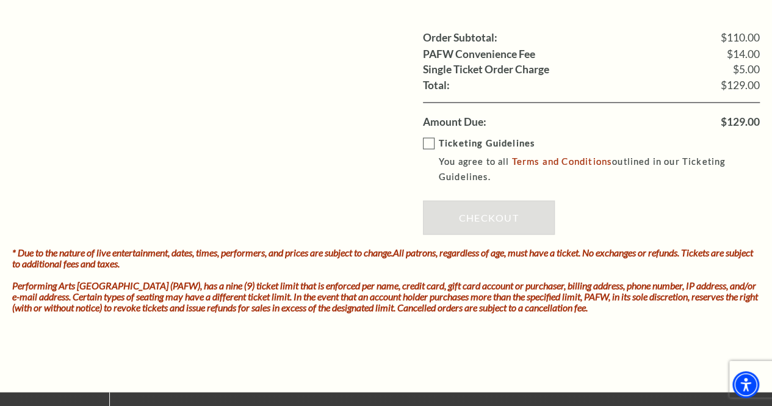
type input "[PERSON_NAME]"
click at [429, 141] on label "Ticketing Guidelines You agree to all Terms and Conditions outlined in our Tick…" at bounding box center [600, 159] width 354 height 49
click at [0, 0] on input "Ticketing Guidelines You agree to all Terms and Conditions outlined in our Tick…" at bounding box center [0, 0] width 0 height 0
click at [472, 218] on link "Checkout" at bounding box center [489, 217] width 132 height 34
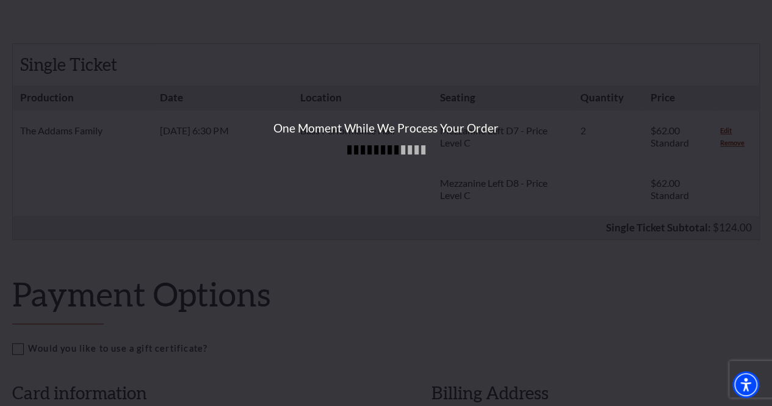
scroll to position [321, 0]
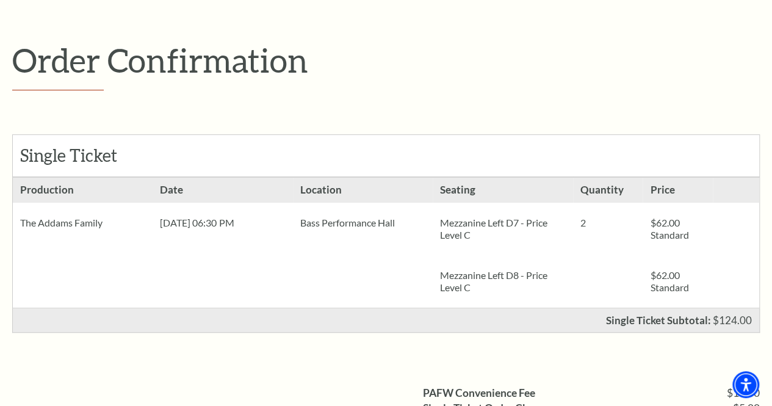
scroll to position [171, 0]
